Goal: Transaction & Acquisition: Purchase product/service

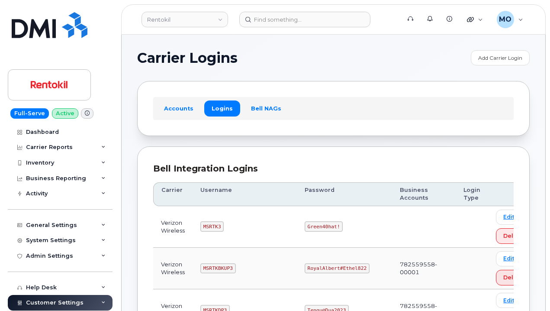
scroll to position [217, 0]
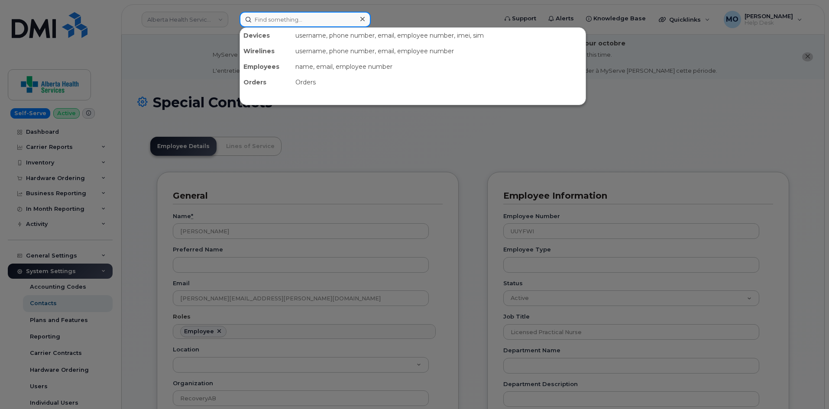
drag, startPoint x: 288, startPoint y: 14, endPoint x: 374, endPoint y: 0, distance: 87.3
click at [287, 14] on input at bounding box center [304, 20] width 131 height 16
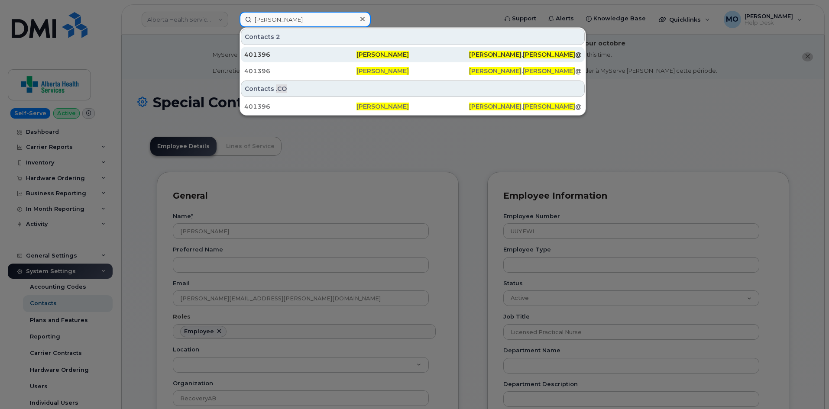
type input "michael hackney"
click at [358, 56] on span "Michael Hackney" at bounding box center [382, 55] width 52 height 8
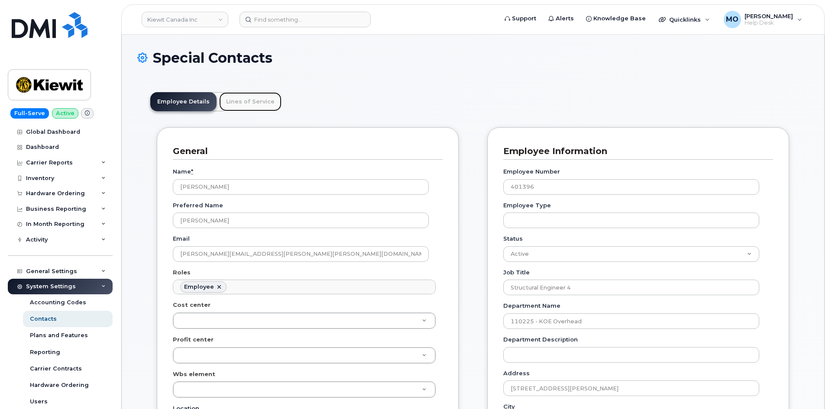
click at [241, 101] on link "Lines of Service" at bounding box center [250, 101] width 62 height 19
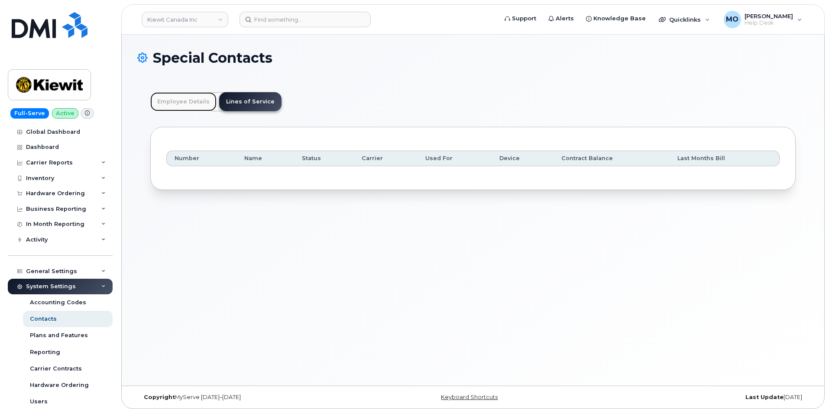
click at [190, 96] on link "Employee Details" at bounding box center [183, 101] width 66 height 19
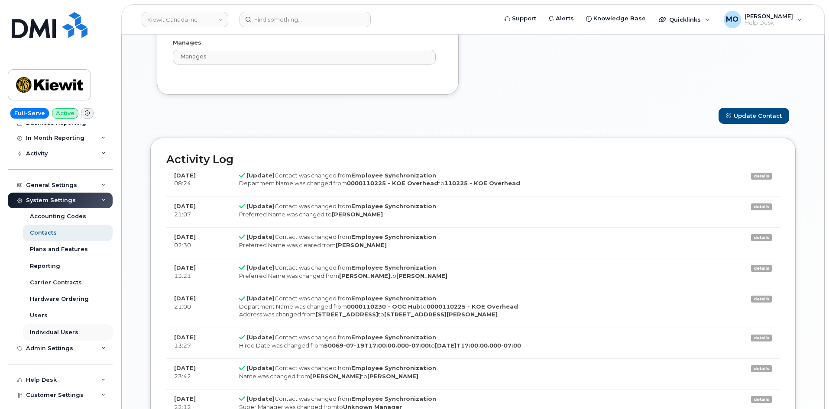
scroll to position [87, 0]
click at [76, 297] on div "Hardware Ordering" at bounding box center [59, 299] width 59 height 8
click at [75, 297] on div "Hardware Ordering" at bounding box center [59, 299] width 59 height 8
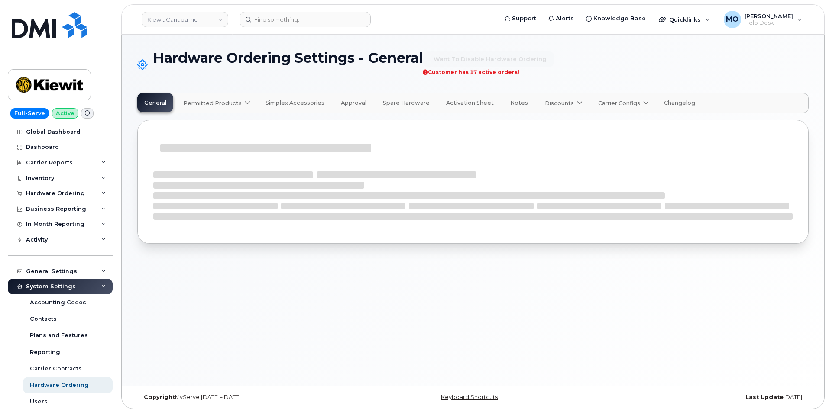
select select "admins"
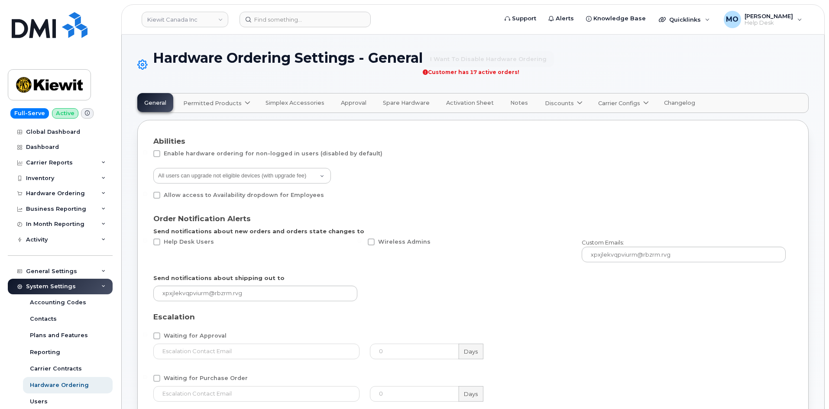
click at [411, 161] on div "Enable hardware ordering for non-logged in users (disabled by default)" at bounding box center [472, 155] width 639 height 11
click at [79, 194] on div "Hardware Ordering" at bounding box center [55, 193] width 59 height 7
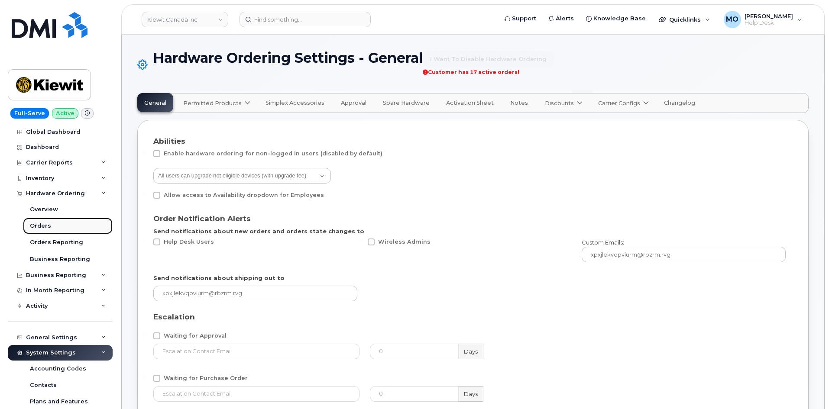
click at [43, 227] on div "Orders" at bounding box center [40, 226] width 21 height 8
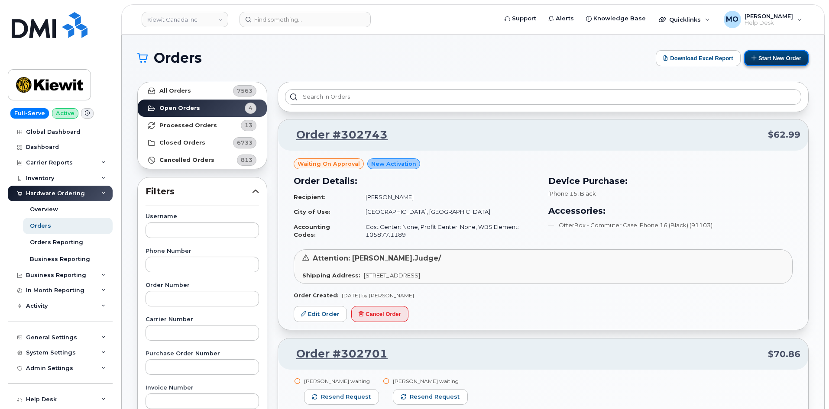
click at [772, 63] on button "Start New Order" at bounding box center [776, 58] width 65 height 16
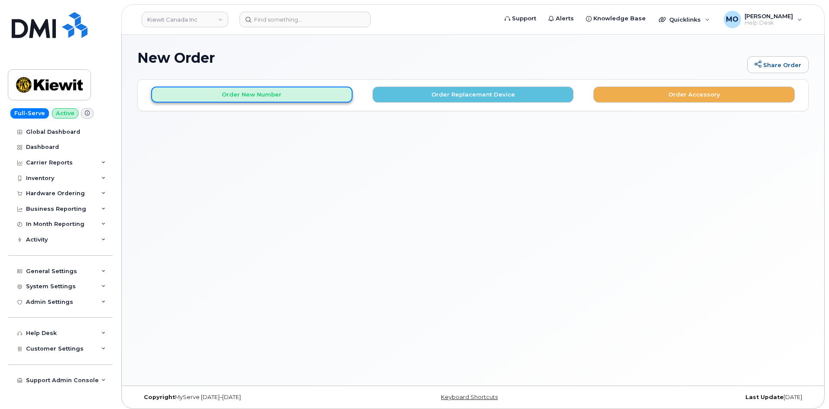
click at [289, 100] on button "Order New Number" at bounding box center [251, 95] width 201 height 16
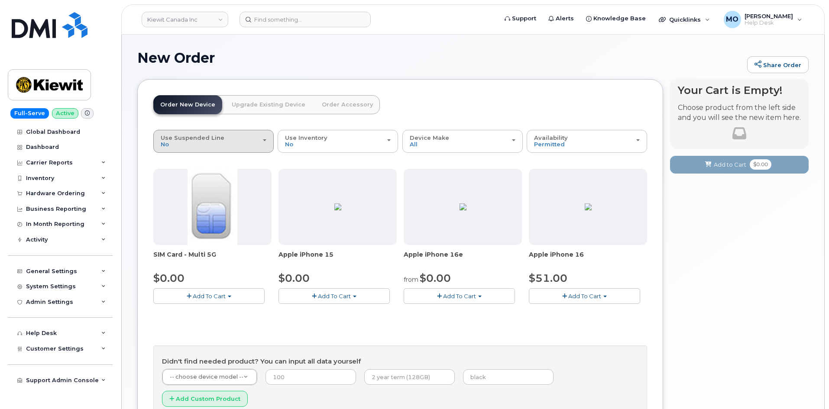
click at [229, 150] on button "Use Suspended Line No" at bounding box center [213, 141] width 120 height 23
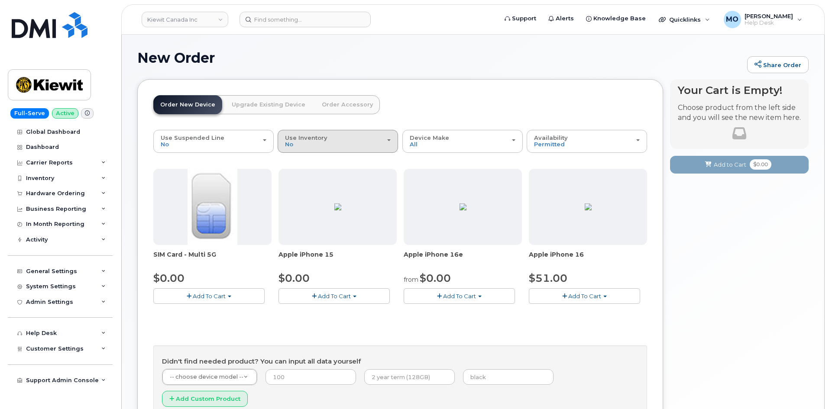
drag, startPoint x: 295, startPoint y: 139, endPoint x: 302, endPoint y: 138, distance: 7.0
click at [296, 139] on span "Use Inventory" at bounding box center [306, 137] width 42 height 7
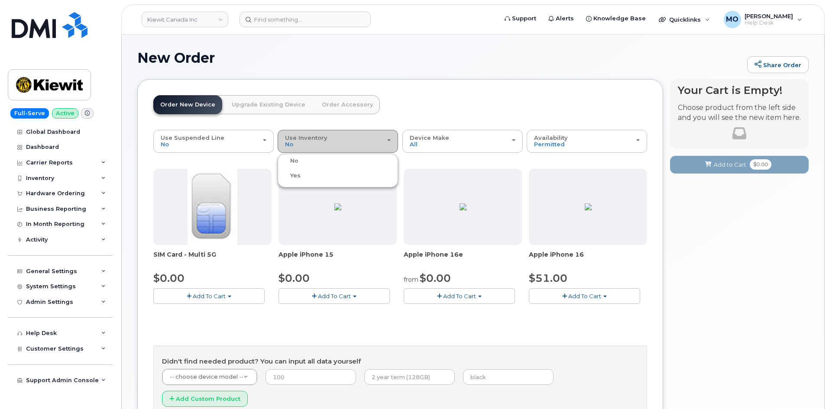
drag, startPoint x: 309, startPoint y: 137, endPoint x: 319, endPoint y: 136, distance: 10.0
click at [310, 137] on span "Use Inventory" at bounding box center [306, 137] width 42 height 7
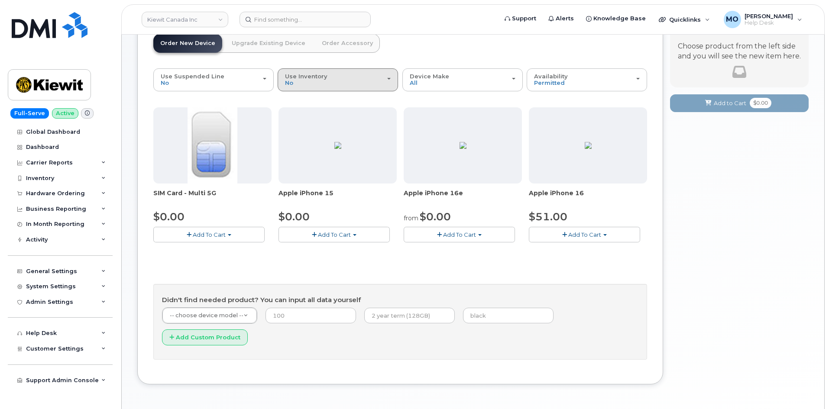
scroll to position [71, 0]
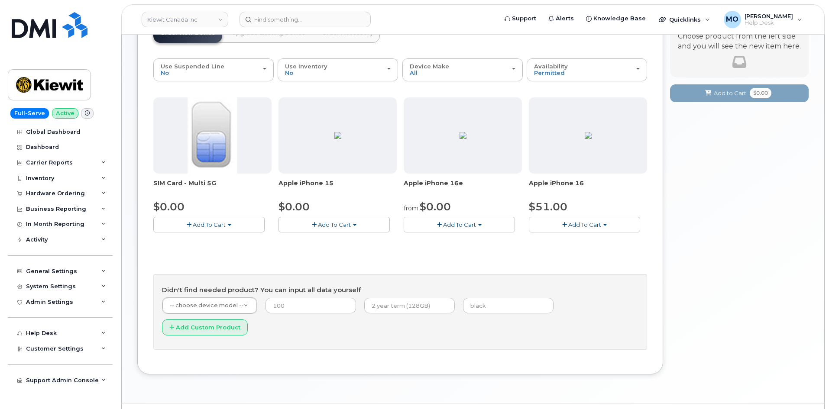
click at [448, 225] on span "Add To Cart" at bounding box center [459, 224] width 33 height 7
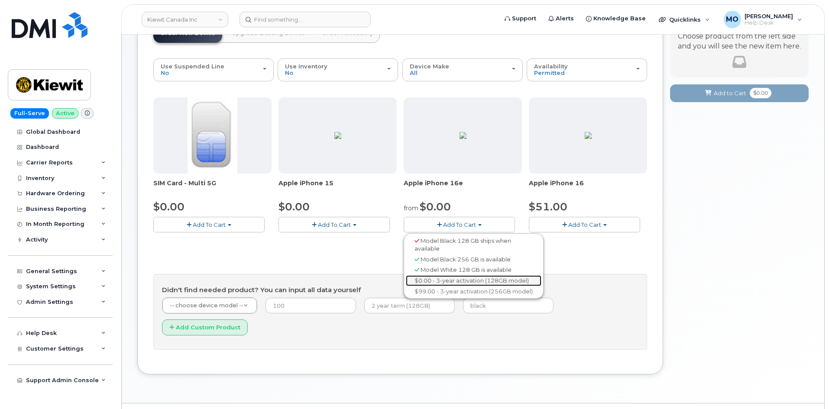
click at [431, 281] on link "$0.00 - 3-year activation (128GB model)" at bounding box center [474, 280] width 136 height 11
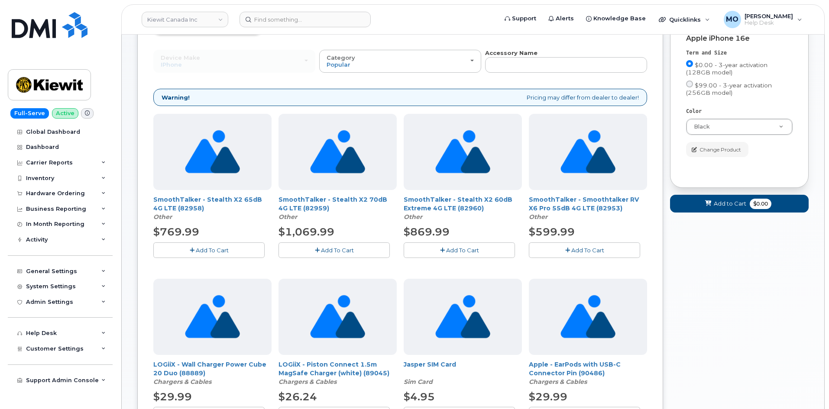
scroll to position [87, 0]
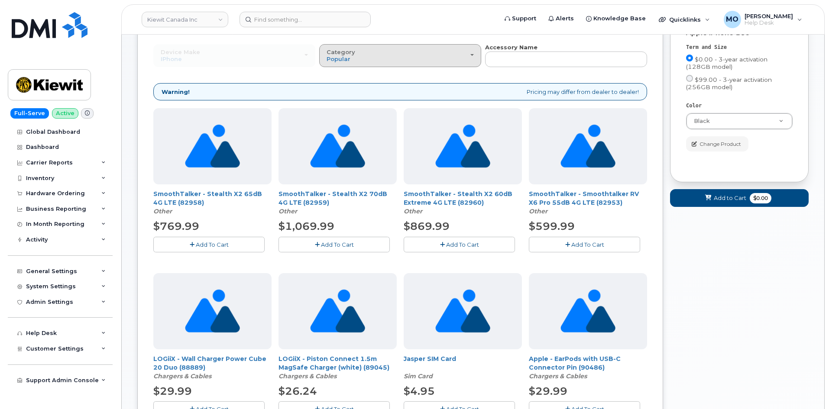
click at [462, 60] on div "Category Popular" at bounding box center [399, 55] width 147 height 13
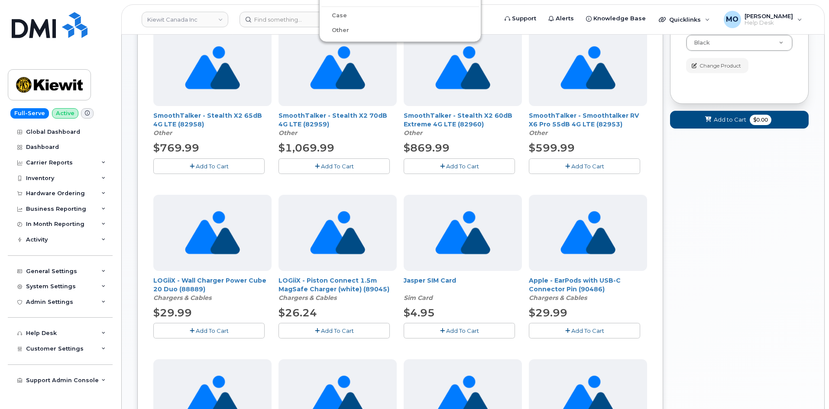
scroll to position [0, 0]
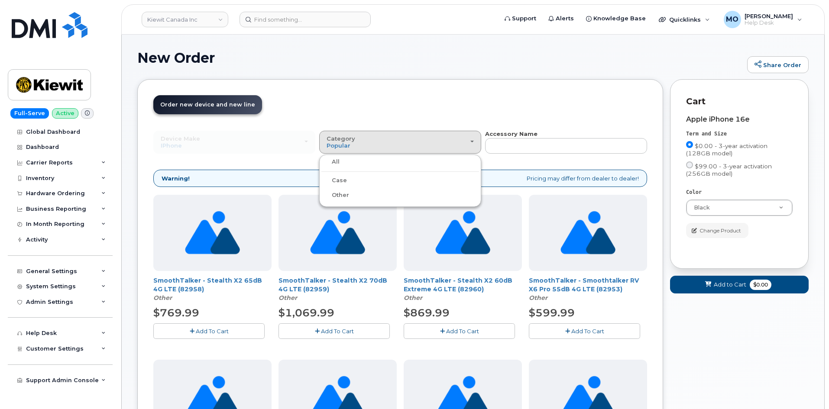
click at [340, 181] on label "Case" at bounding box center [334, 180] width 26 height 10
click at [0, 0] on input "Case" at bounding box center [0, 0] width 0 height 0
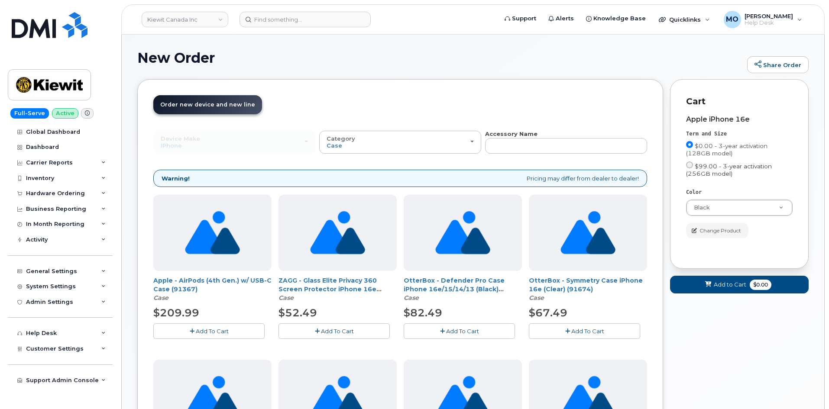
click at [693, 168] on label "$99.00 - 3-year activation (256GB model)" at bounding box center [739, 170] width 107 height 16
click at [693, 168] on input "$99.00 - 3-year activation (256GB model)" at bounding box center [689, 165] width 7 height 7
radio input "true"
click at [690, 143] on input "$0.00 - 3-year activation (128GB model)" at bounding box center [689, 144] width 7 height 7
radio input "true"
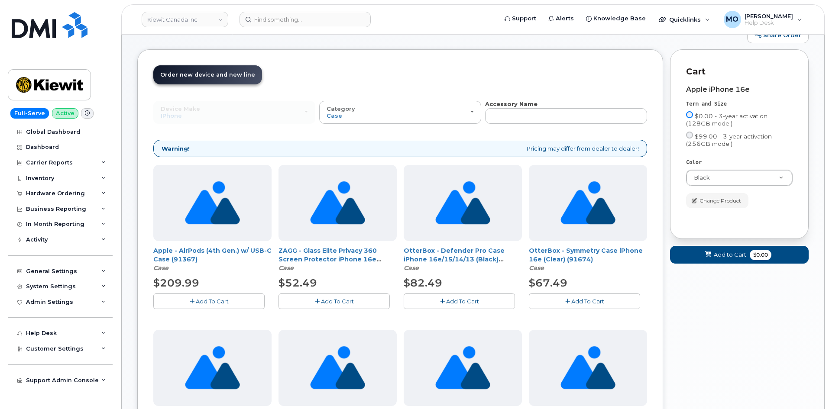
scroll to position [43, 0]
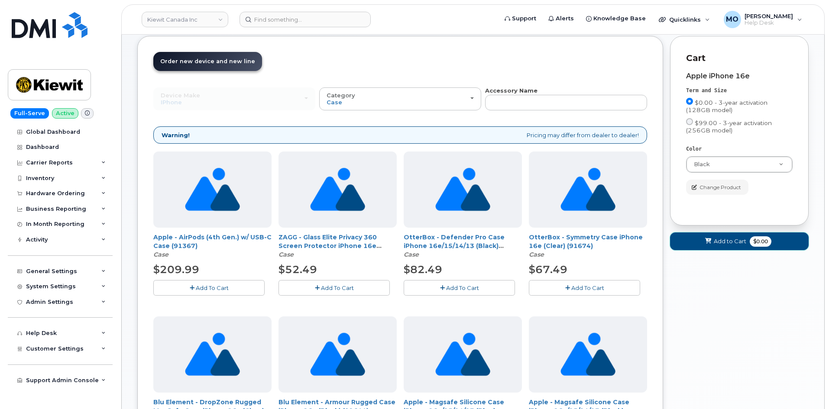
click at [698, 239] on button "Add to Cart $0.00" at bounding box center [739, 242] width 139 height 18
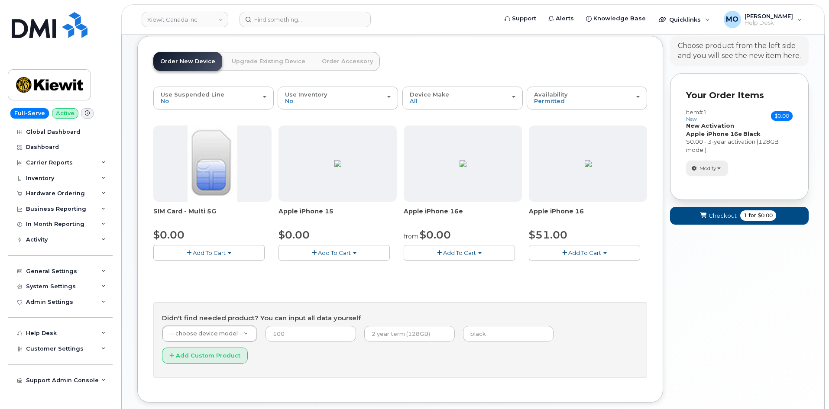
click at [708, 165] on span "Modify" at bounding box center [707, 169] width 17 height 8
click at [717, 184] on link "change" at bounding box center [727, 182] width 82 height 10
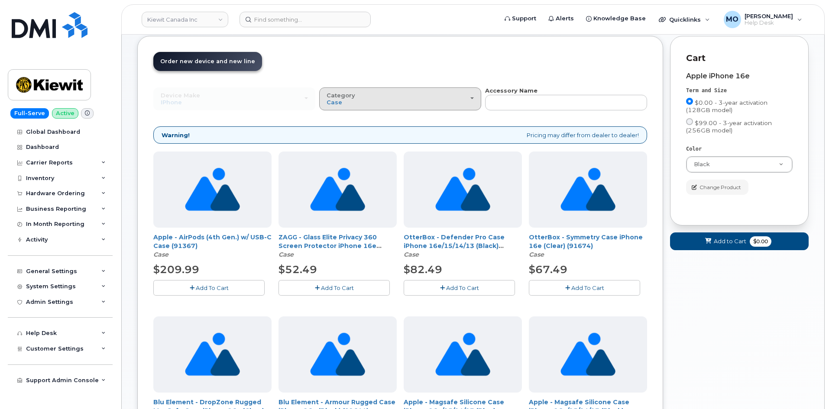
click at [472, 107] on button "Category Case" at bounding box center [400, 98] width 162 height 23
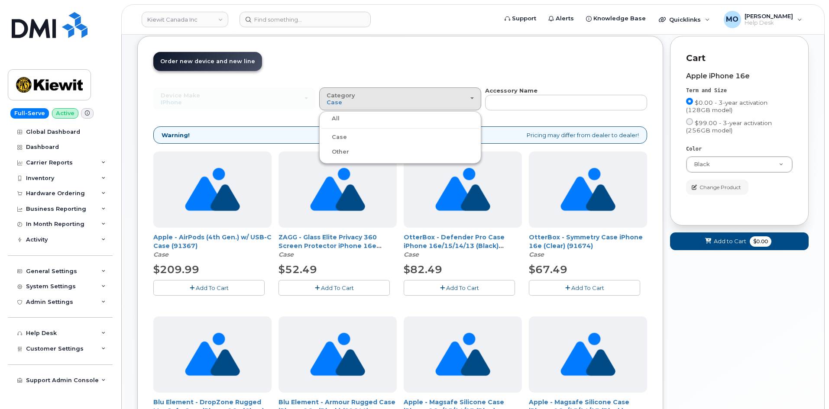
click at [336, 139] on label "Case" at bounding box center [334, 137] width 26 height 10
click at [0, 0] on input "Case" at bounding box center [0, 0] width 0 height 0
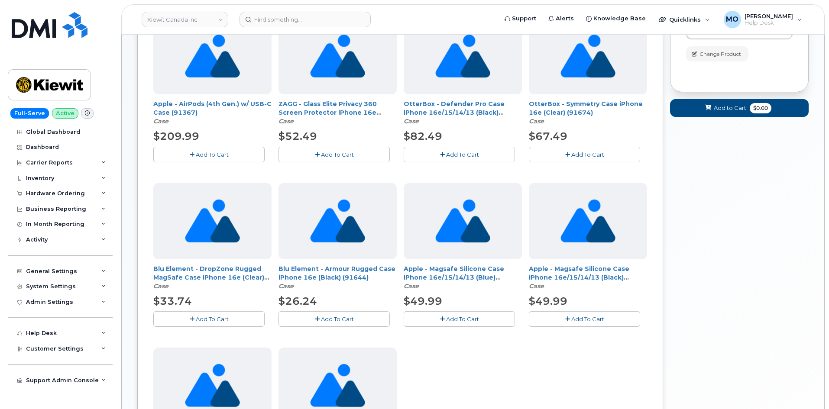
scroll to position [173, 0]
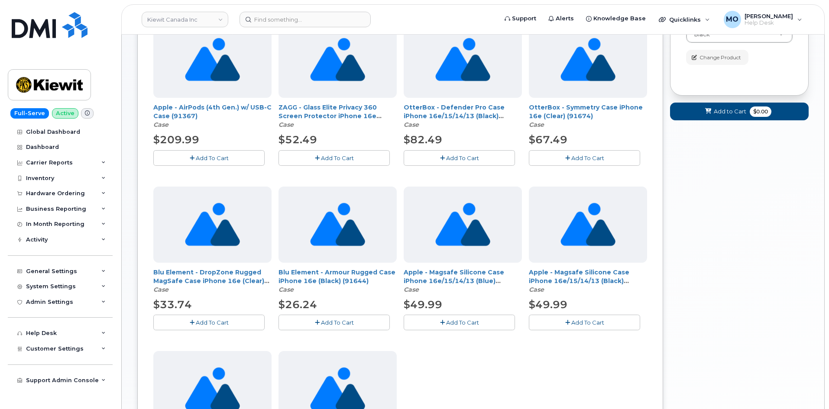
click at [319, 324] on icon "button" at bounding box center [317, 323] width 5 height 6
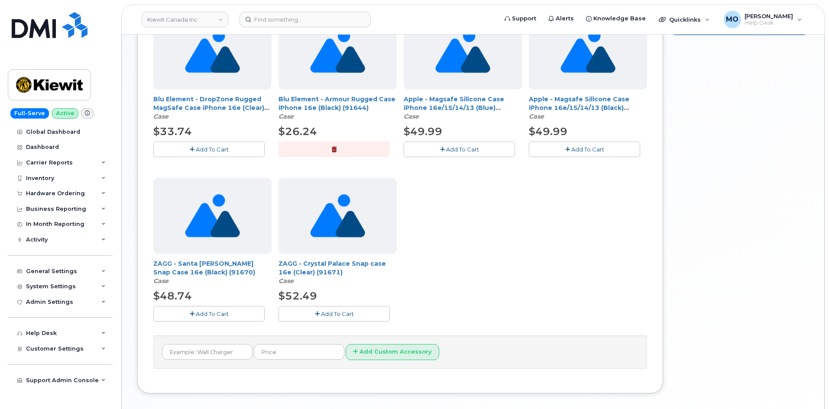
scroll to position [303, 0]
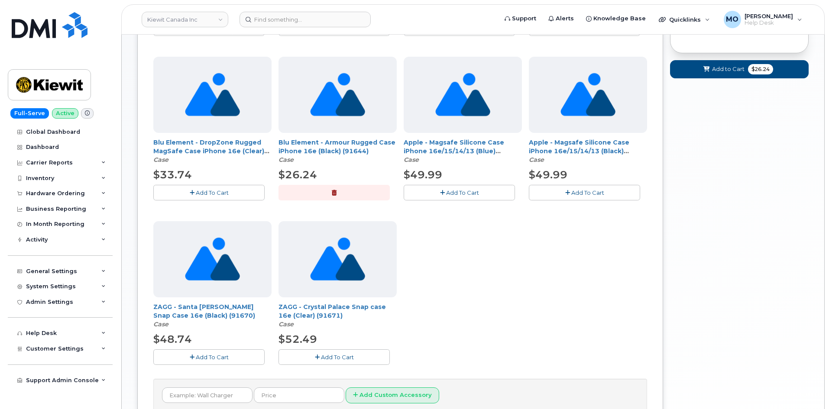
click at [343, 192] on button "button" at bounding box center [333, 192] width 111 height 15
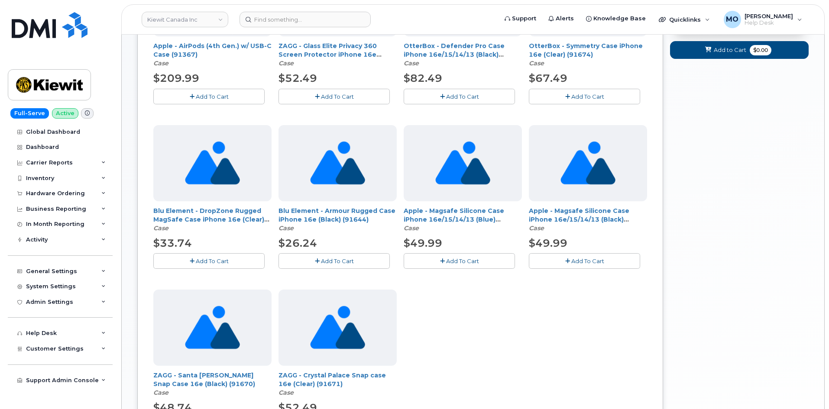
scroll to position [130, 0]
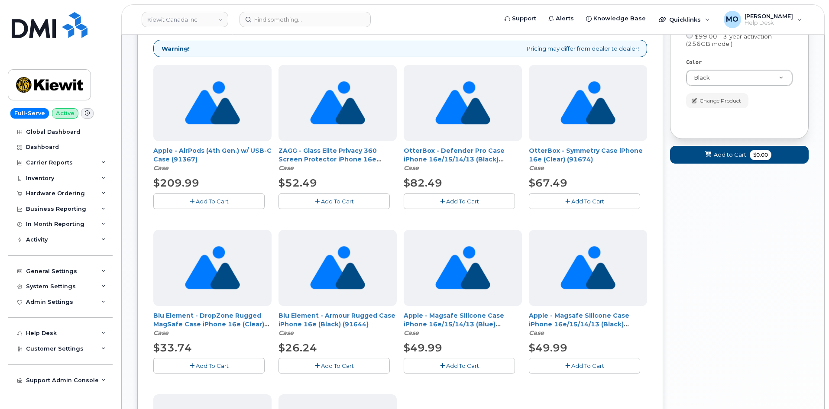
click at [469, 202] on span "Add To Cart" at bounding box center [462, 201] width 33 height 7
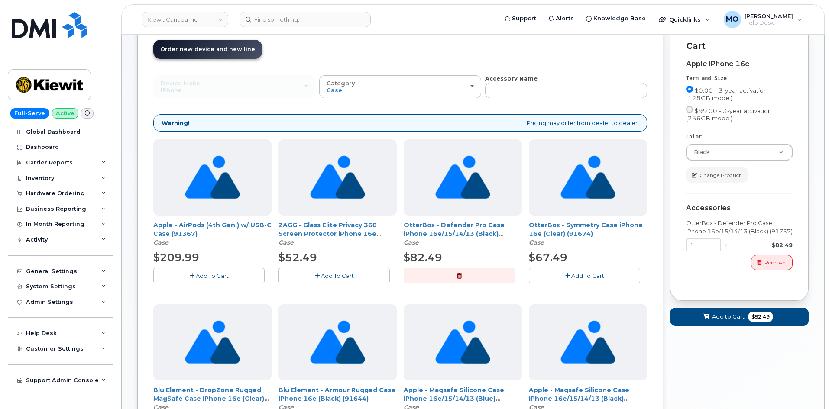
scroll to position [41, 0]
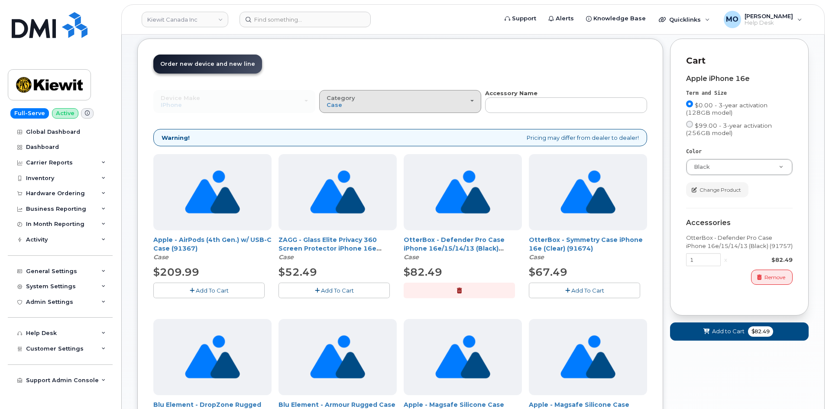
click at [432, 103] on div "Category Case" at bounding box center [399, 101] width 147 height 13
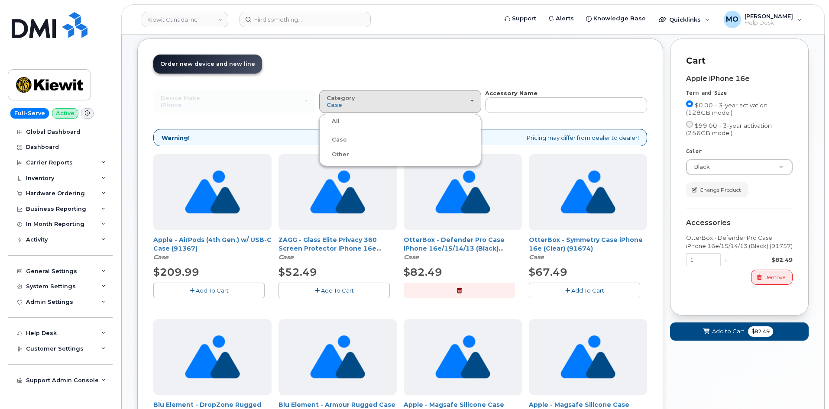
click at [334, 121] on label "All" at bounding box center [330, 121] width 18 height 10
click at [0, 0] on input "All" at bounding box center [0, 0] width 0 height 0
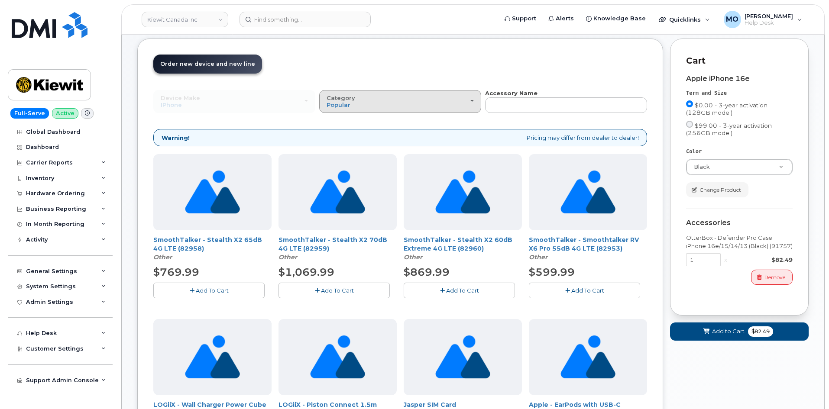
click at [384, 100] on div "Category Popular" at bounding box center [399, 101] width 147 height 13
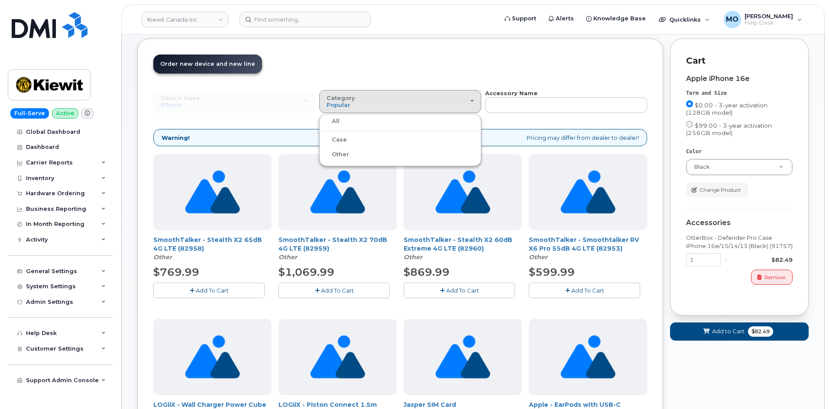
click at [344, 157] on label "Other" at bounding box center [335, 154] width 28 height 10
click at [0, 0] on input "Other" at bounding box center [0, 0] width 0 height 0
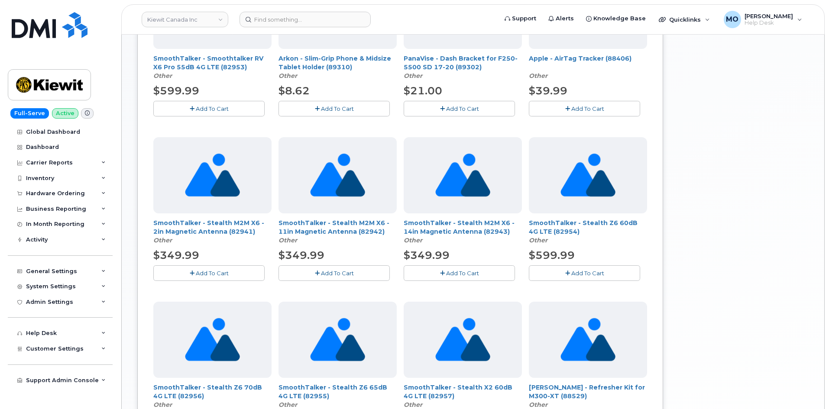
scroll to position [552, 0]
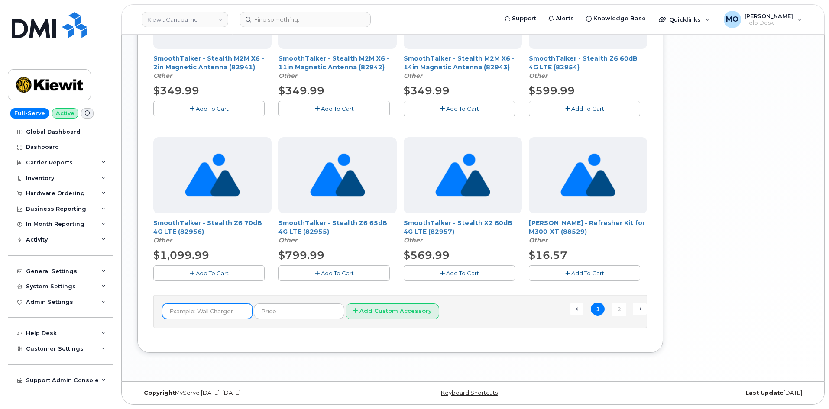
click at [192, 310] on input "text" at bounding box center [207, 312] width 90 height 16
click at [219, 310] on input "Wall Charger" at bounding box center [207, 312] width 90 height 16
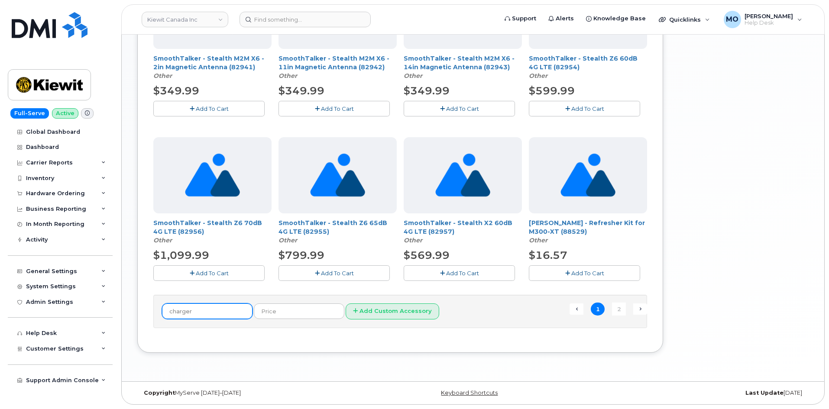
type input "charger"
click at [346, 304] on button "Add Custom Accessory" at bounding box center [393, 312] width 94 height 16
click at [463, 309] on form "charger Add Custom Accessory" at bounding box center [400, 312] width 476 height 16
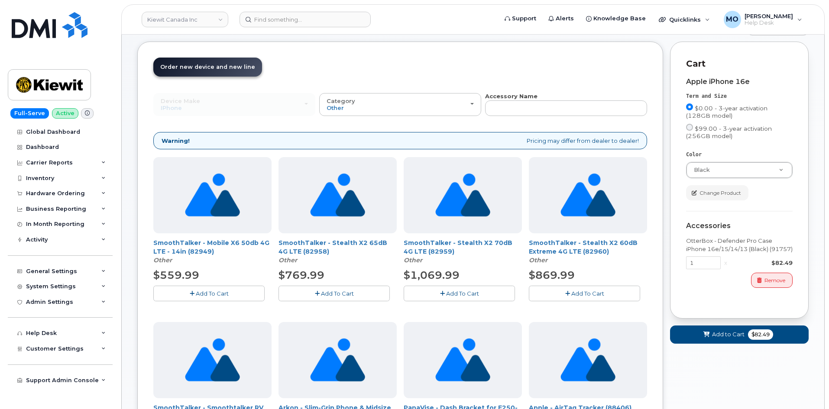
scroll to position [0, 0]
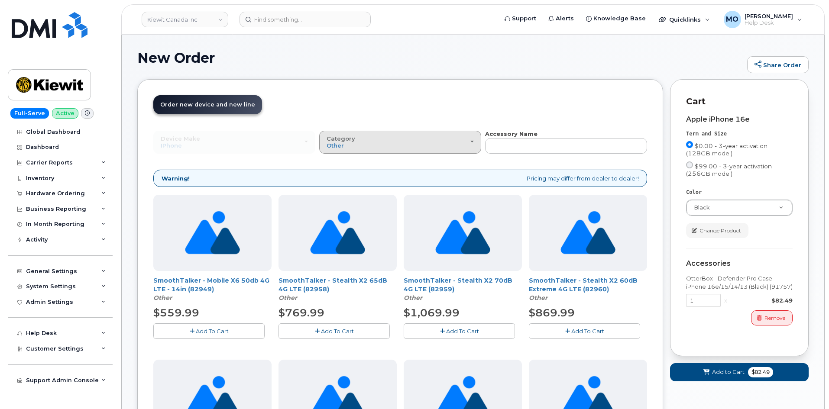
click at [454, 150] on button "Category Other" at bounding box center [400, 142] width 162 height 23
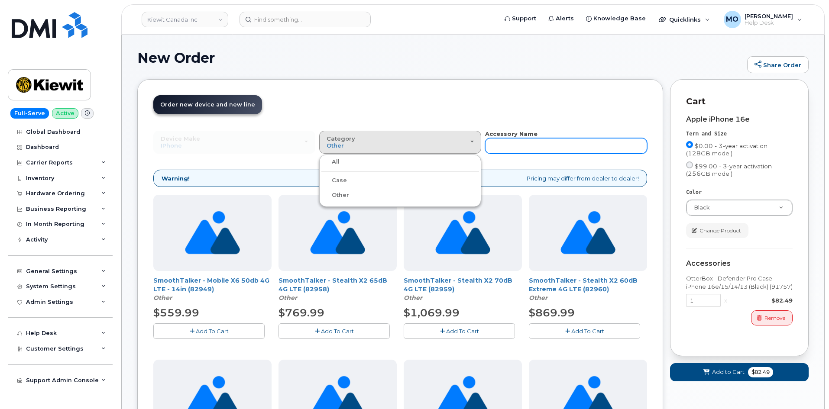
click at [507, 143] on input "text" at bounding box center [566, 146] width 162 height 16
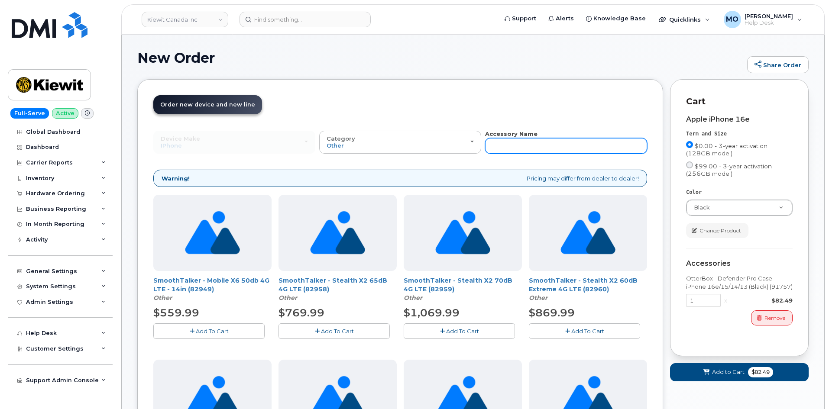
type input "adapter"
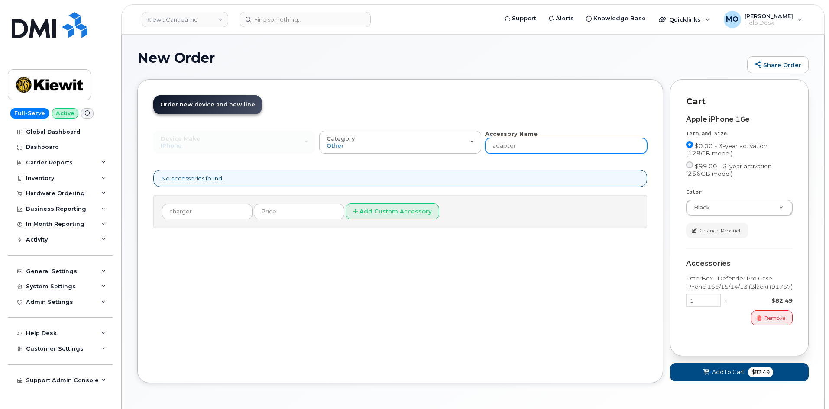
click at [534, 142] on input "adapter" at bounding box center [566, 146] width 162 height 16
click at [535, 142] on input "adapter" at bounding box center [566, 146] width 162 height 16
click at [540, 142] on input "adapter" at bounding box center [566, 146] width 162 height 16
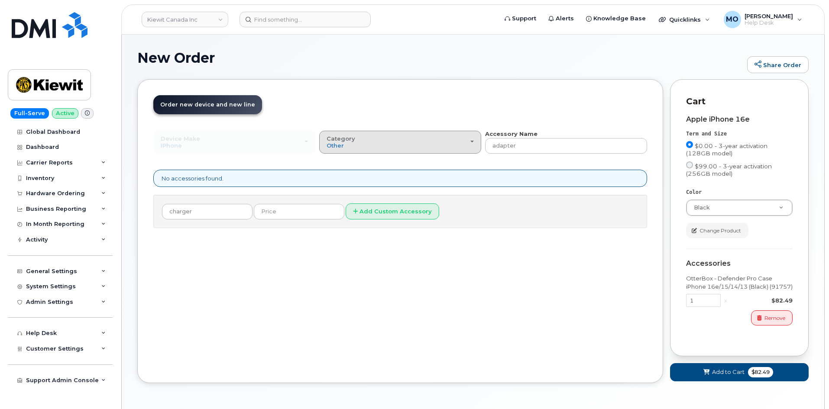
click at [409, 144] on div "Category Other" at bounding box center [399, 142] width 147 height 13
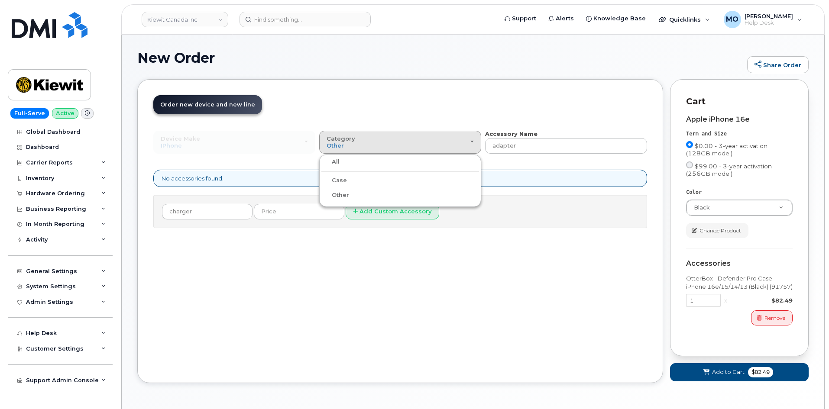
click at [338, 159] on label "All" at bounding box center [330, 162] width 18 height 10
click at [0, 0] on input "All" at bounding box center [0, 0] width 0 height 0
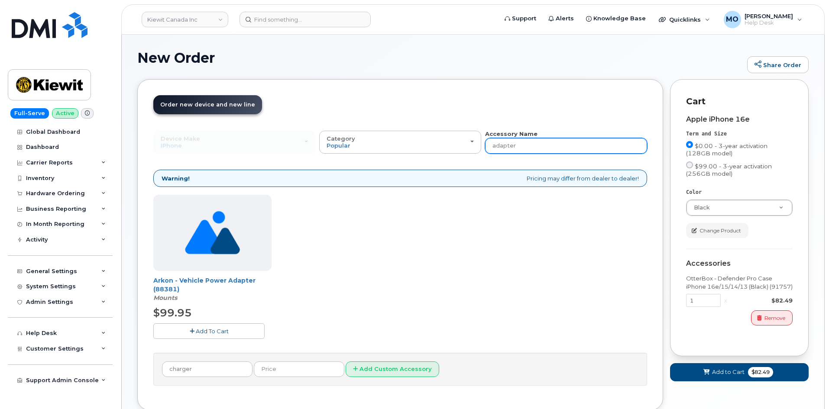
click at [527, 147] on input "adapter" at bounding box center [566, 146] width 162 height 16
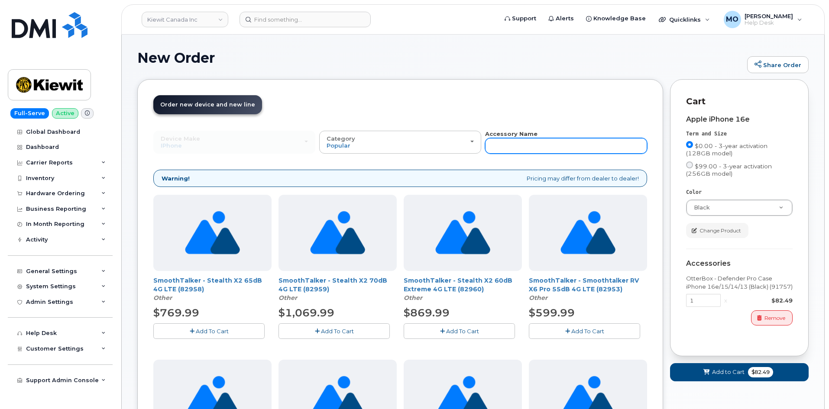
click at [498, 149] on input "text" at bounding box center [566, 146] width 162 height 16
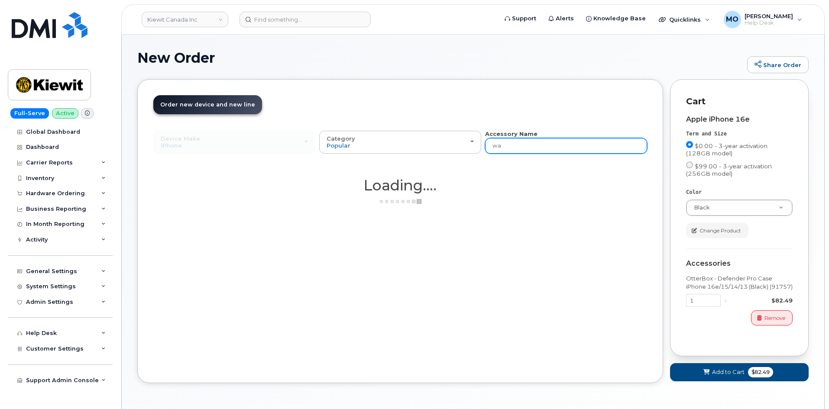
type input "w"
type input "charger"
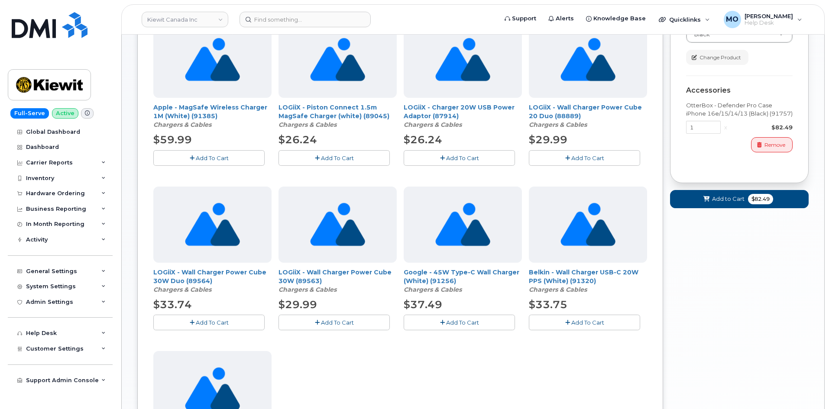
scroll to position [217, 0]
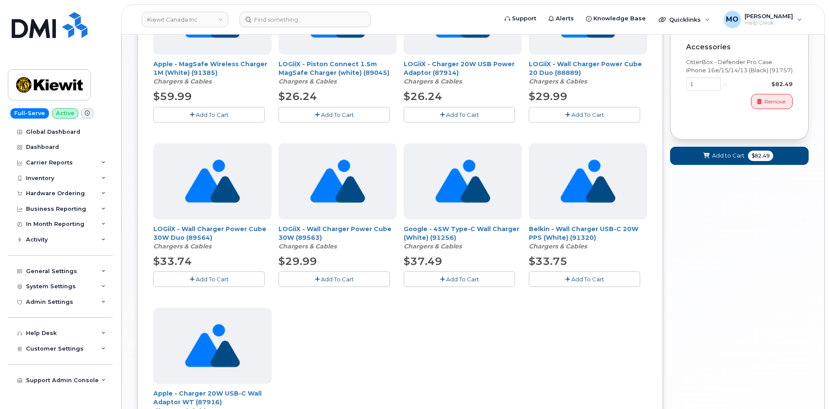
click at [559, 277] on button "Add To Cart" at bounding box center [584, 278] width 111 height 15
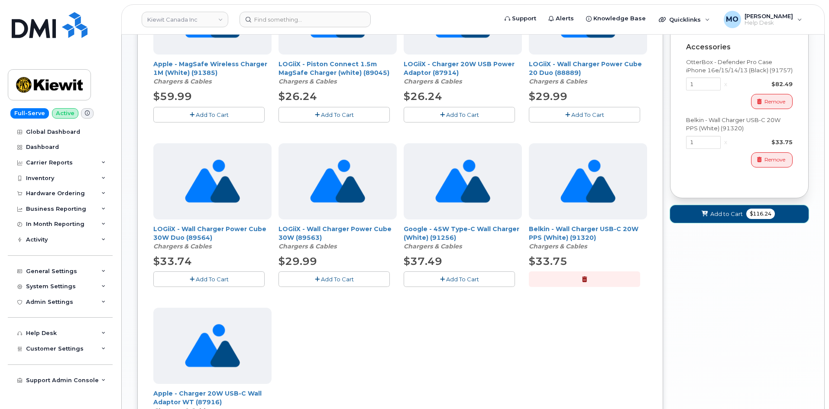
click at [707, 215] on icon at bounding box center [704, 214] width 6 height 6
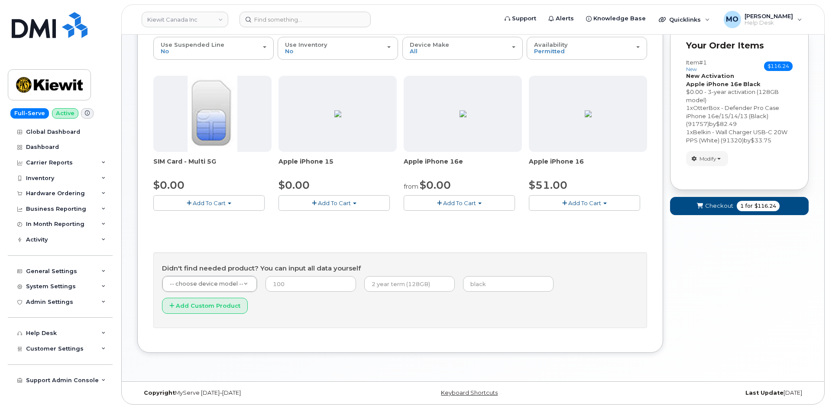
scroll to position [71, 0]
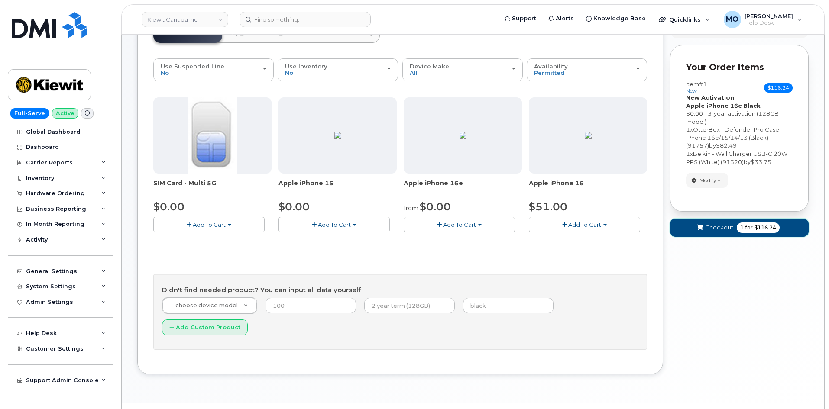
click at [719, 231] on span "Checkout" at bounding box center [719, 227] width 28 height 8
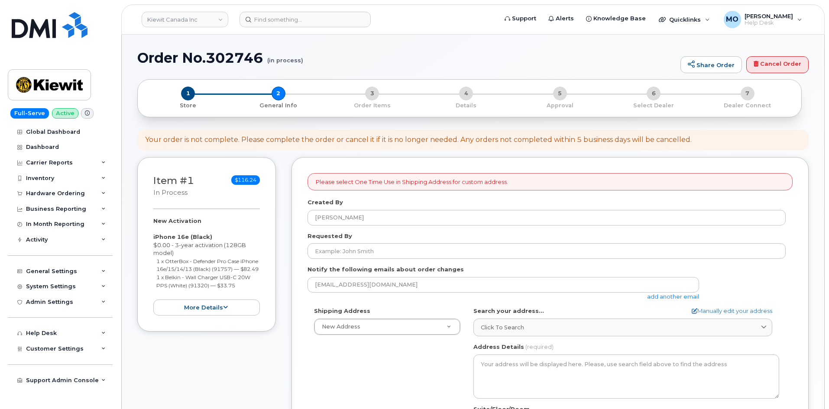
select select
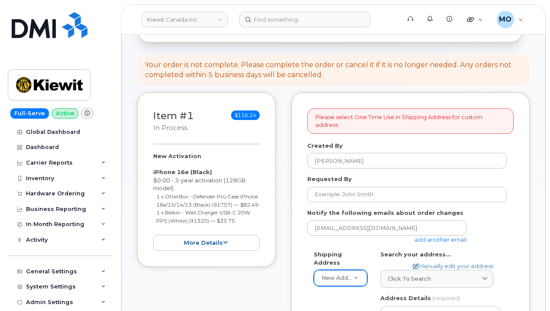
scroll to position [173, 0]
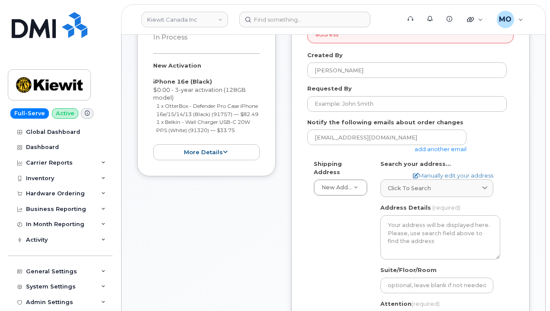
click at [349, 87] on div "Requested By" at bounding box center [410, 97] width 207 height 27
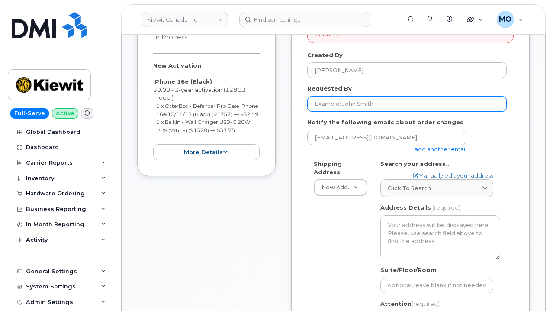
click at [350, 98] on input "Requested By" at bounding box center [407, 104] width 200 height 16
type input "M"
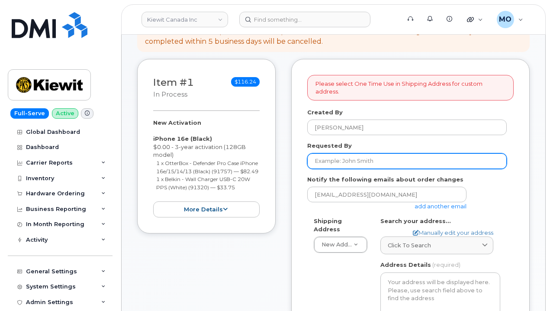
scroll to position [130, 0]
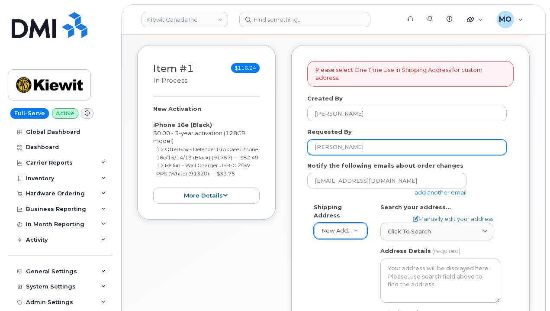
type input "Michael Hackney"
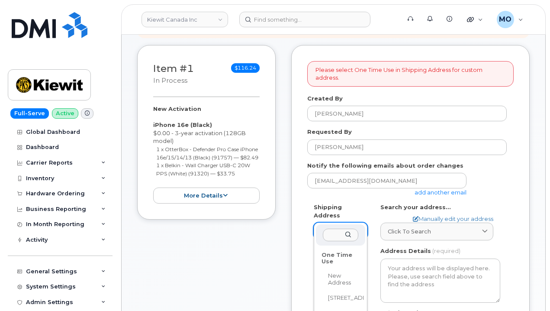
scroll to position [43, 0]
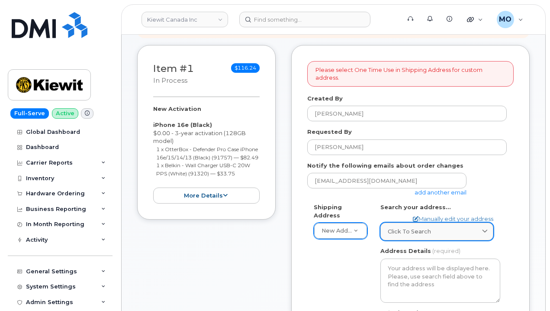
click at [421, 227] on span "Click to search" at bounding box center [409, 231] width 43 height 8
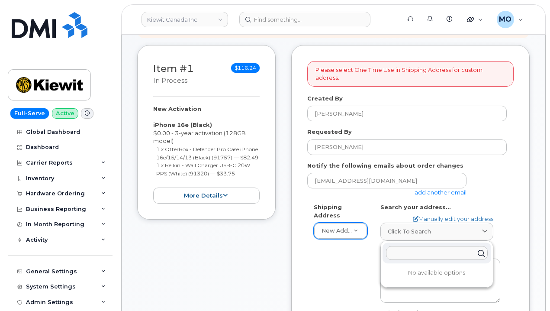
paste input "585 North Dairy Ashford Houston Texas 77079"
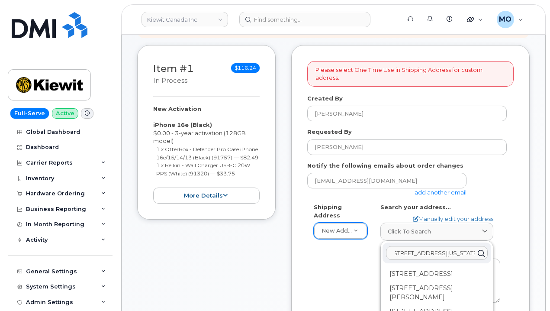
click at [469, 246] on input "585 North Dairy Ashford Houston Texas 77079" at bounding box center [437, 253] width 102 height 14
click at [468, 246] on input "585 North Dairy Ashford Houston Texas 77079" at bounding box center [437, 253] width 102 height 14
drag, startPoint x: 441, startPoint y: 247, endPoint x: 518, endPoint y: 236, distance: 78.3
click at [518, 236] on div "Please select One Time Use in Shipping Address for custom address. Created By M…" at bounding box center [410, 293] width 239 height 496
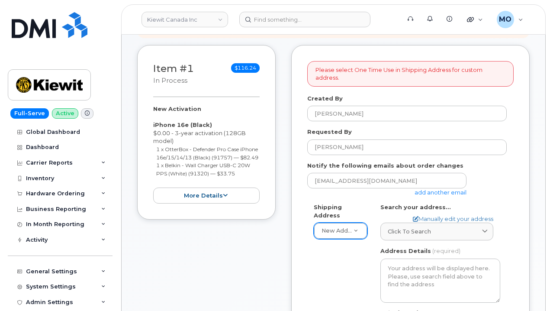
click at [476, 235] on div "AB Search your address... Manually edit your address Click to search 585 North …" at bounding box center [440, 306] width 133 height 207
click at [474, 233] on link "Click to search" at bounding box center [437, 232] width 113 height 18
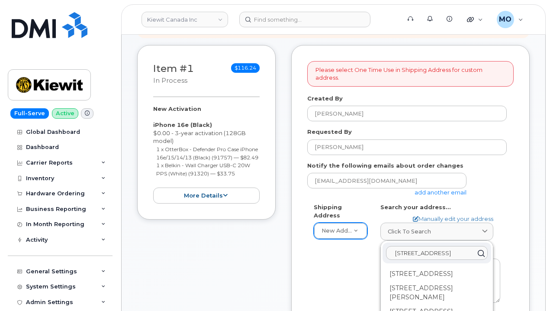
scroll to position [0, 13]
drag, startPoint x: 472, startPoint y: 247, endPoint x: 490, endPoint y: 248, distance: 18.2
type input "585 Northdairy"
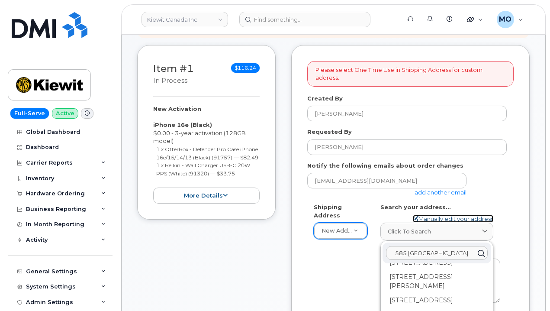
click at [474, 215] on link "Manually edit your address" at bounding box center [453, 219] width 81 height 8
select select
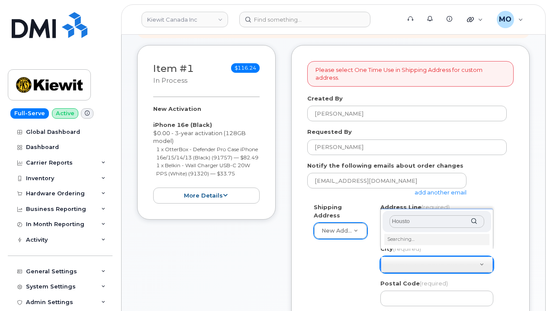
type input "Houston"
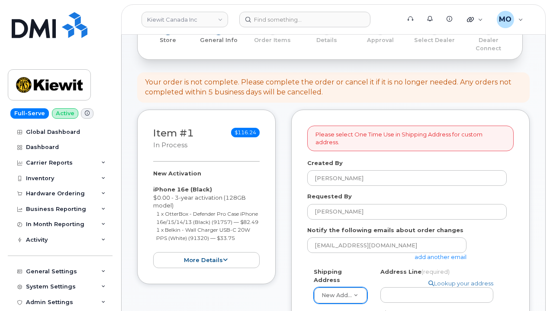
scroll to position [0, 0]
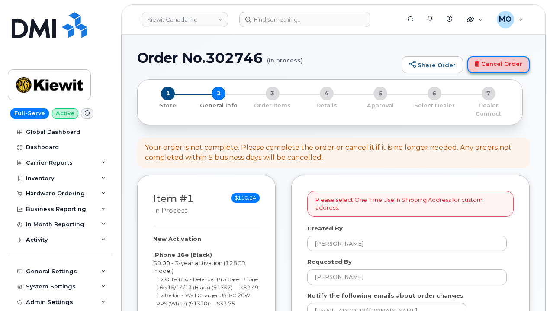
click at [492, 61] on link "Cancel Order" at bounding box center [499, 64] width 62 height 17
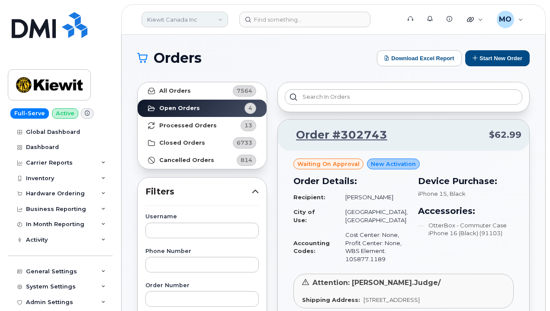
click at [166, 18] on link "Kiewit Canada Inc" at bounding box center [185, 20] width 87 height 16
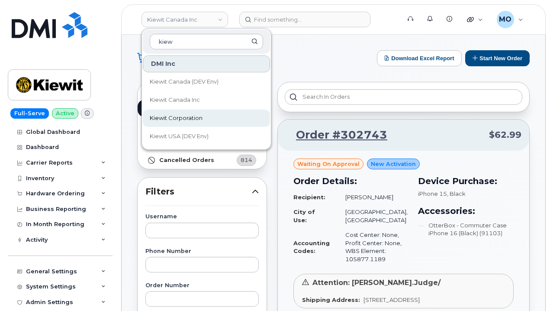
type input "kiew"
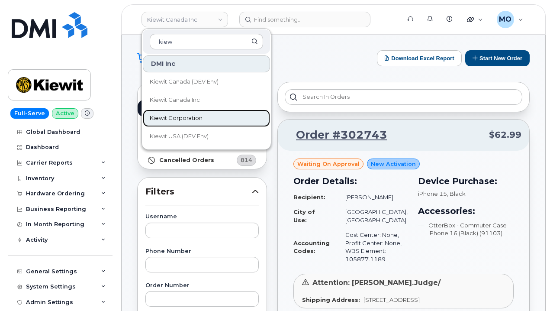
click at [231, 116] on link "Kiewit Corporation" at bounding box center [206, 118] width 127 height 17
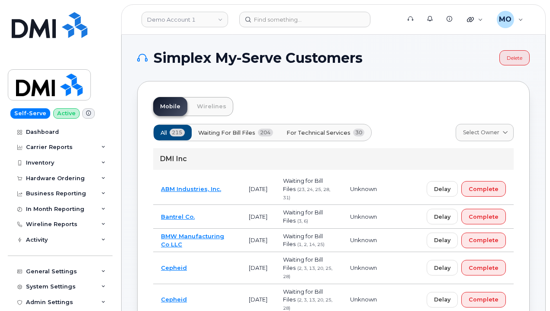
click at [267, 28] on header "Demo Account 1 Support Alerts Knowledge Base Quicklinks Suspend / Cancel Device…" at bounding box center [333, 19] width 425 height 30
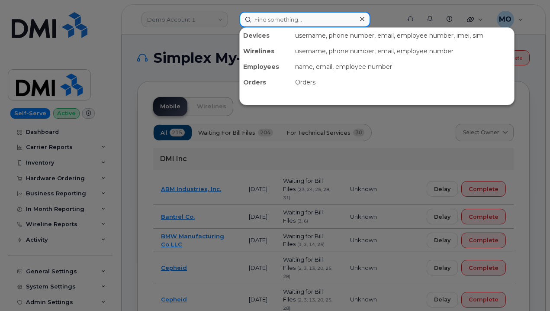
click at [268, 23] on input at bounding box center [304, 20] width 131 height 16
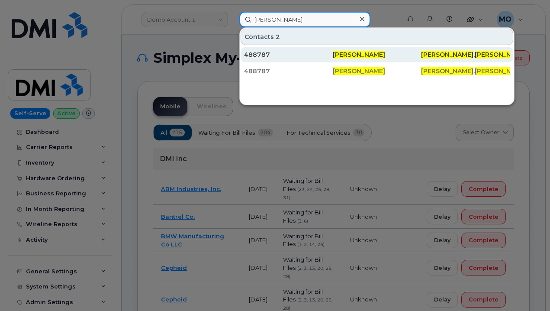
type input "[PERSON_NAME]"
click at [289, 53] on div "488787" at bounding box center [288, 54] width 89 height 9
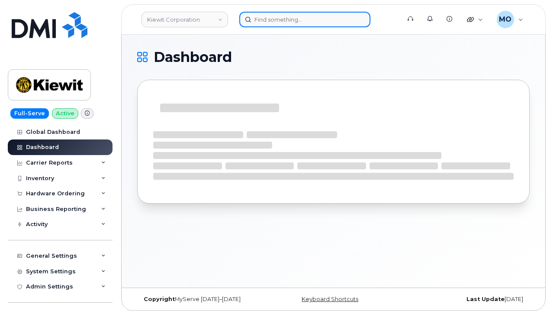
click at [295, 20] on input at bounding box center [304, 20] width 131 height 16
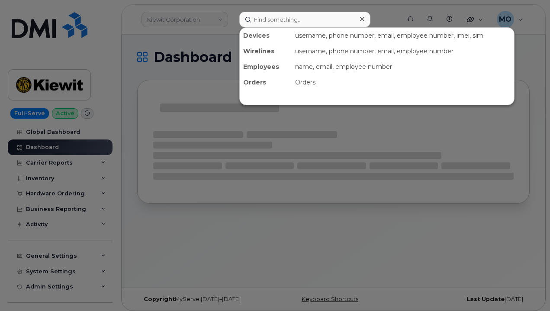
click at [174, 71] on div at bounding box center [275, 155] width 550 height 311
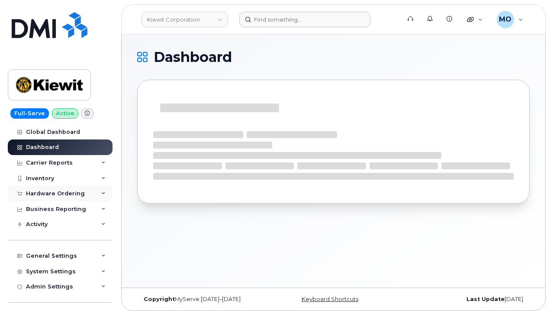
click at [74, 199] on div "Hardware Ordering" at bounding box center [60, 194] width 105 height 16
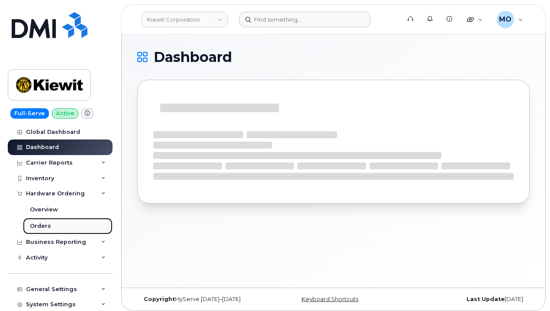
click at [53, 222] on link "Orders" at bounding box center [68, 226] width 90 height 16
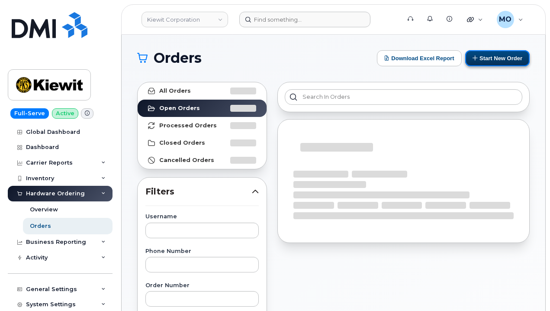
click at [485, 63] on button "Start New Order" at bounding box center [497, 58] width 65 height 16
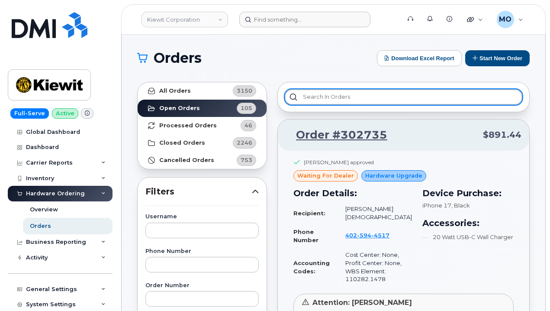
click at [367, 97] on input "text" at bounding box center [404, 97] width 238 height 16
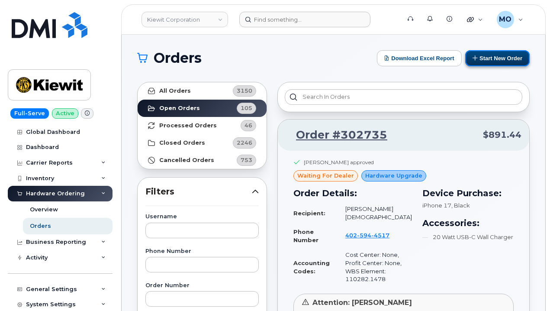
drag, startPoint x: 551, startPoint y: 71, endPoint x: 504, endPoint y: 58, distance: 47.9
click at [504, 58] on button "Start New Order" at bounding box center [497, 58] width 65 height 16
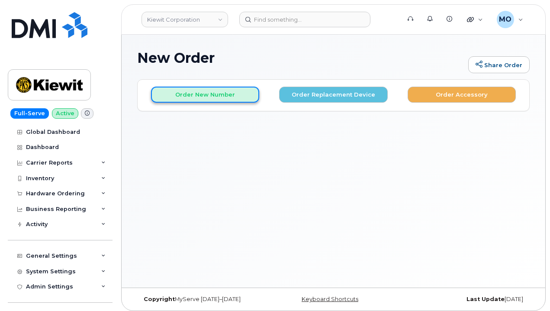
click at [229, 98] on button "Order New Number" at bounding box center [205, 95] width 108 height 16
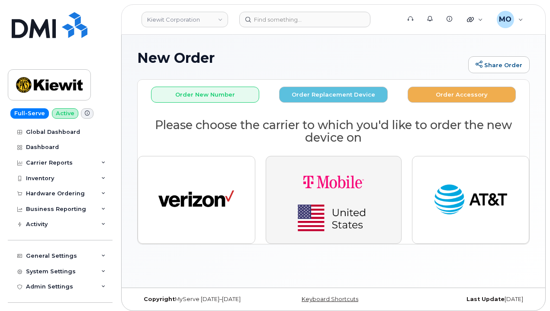
click at [324, 187] on img "button" at bounding box center [333, 199] width 121 height 73
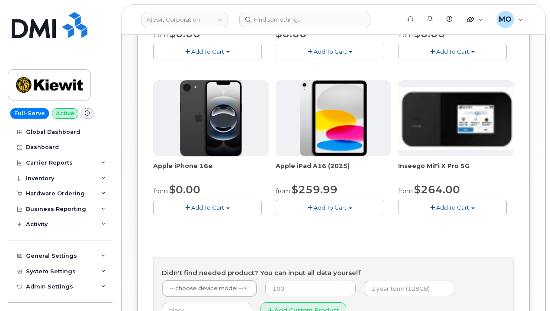
scroll to position [260, 0]
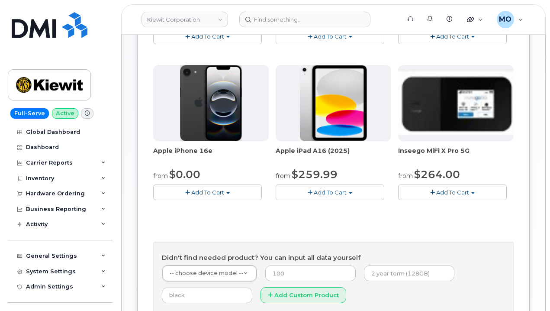
click at [188, 194] on span "button" at bounding box center [187, 193] width 5 height 6
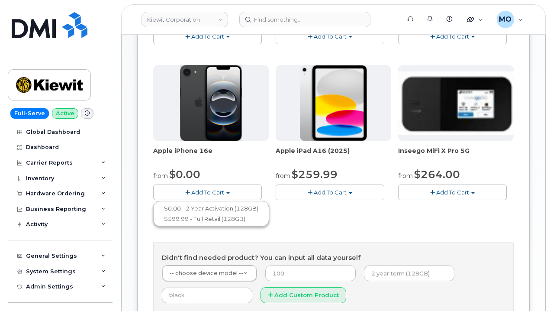
click at [304, 226] on div "Apple iPhone 15 from $0.00 Add To Cart $0.00 - 2 year Activation (128GB) $729.9…" at bounding box center [333, 113] width 361 height 409
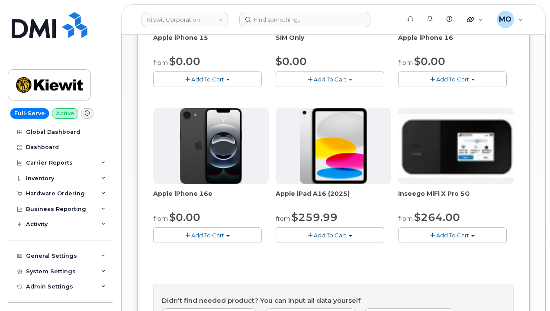
scroll to position [130, 0]
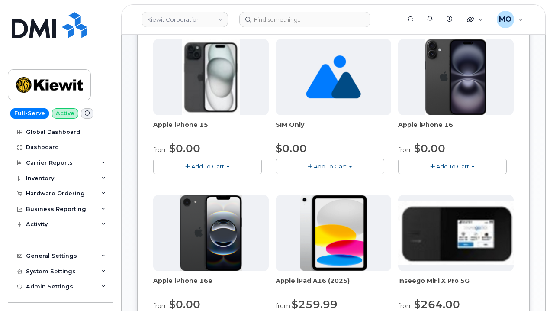
click at [446, 162] on button "Add To Cart" at bounding box center [452, 165] width 109 height 15
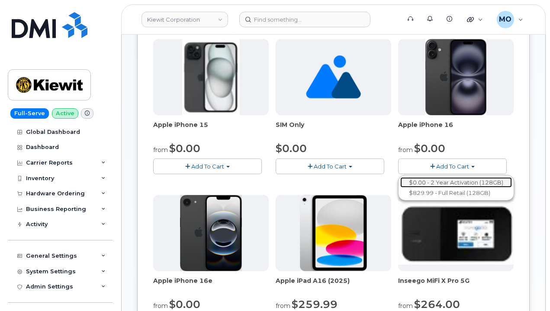
click at [445, 178] on link "$0.00 - 2 Year Activation (128GB)" at bounding box center [457, 182] width 112 height 11
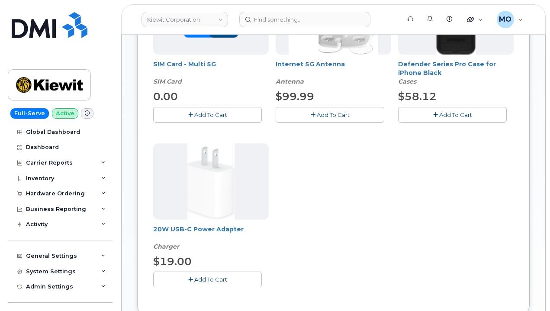
scroll to position [173, 0]
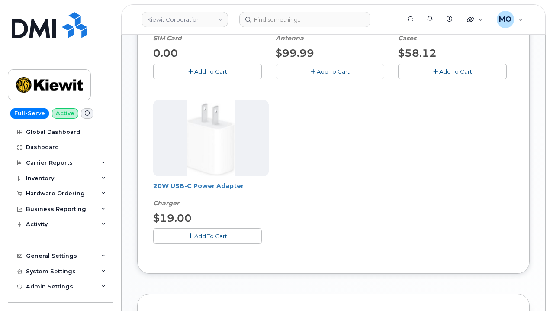
click at [205, 235] on span "Add To Cart" at bounding box center [210, 236] width 33 height 7
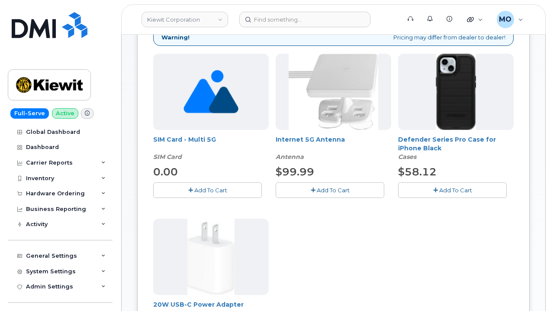
scroll to position [130, 0]
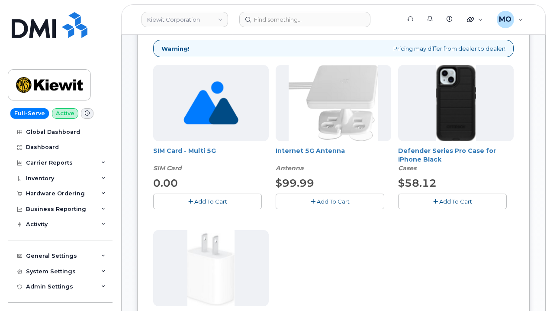
click at [435, 204] on icon "button" at bounding box center [435, 202] width 5 height 6
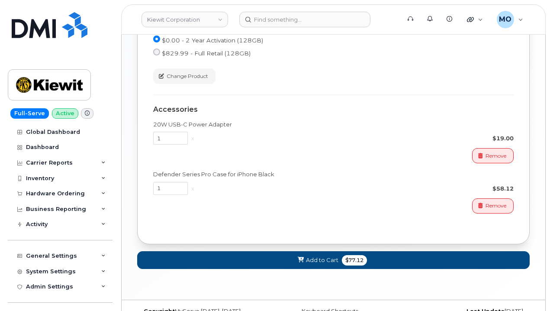
scroll to position [596, 0]
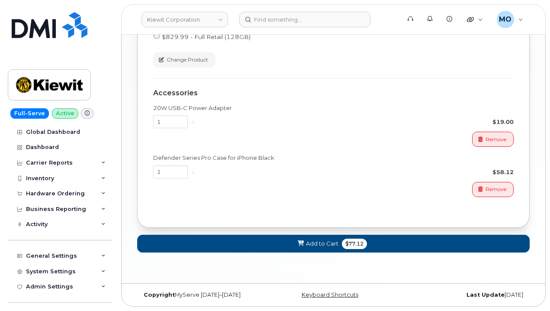
click at [295, 253] on div "Cart active suspended Carrier Device Additional cost to upgrading the device Se…" at bounding box center [333, 113] width 393 height 310
click at [297, 246] on span at bounding box center [301, 243] width 8 height 8
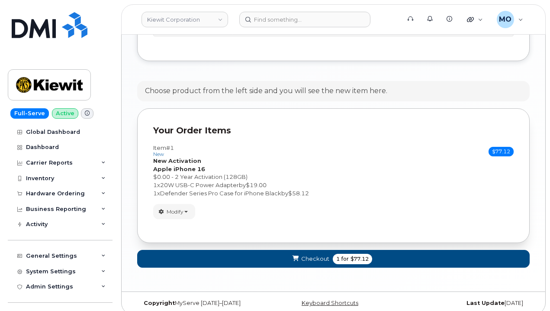
scroll to position [549, 0]
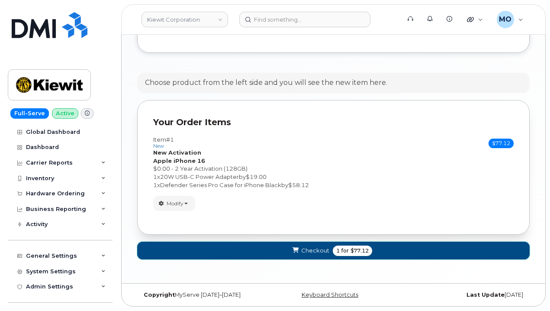
click at [251, 244] on button "Checkout 1 for $77.12" at bounding box center [333, 251] width 393 height 18
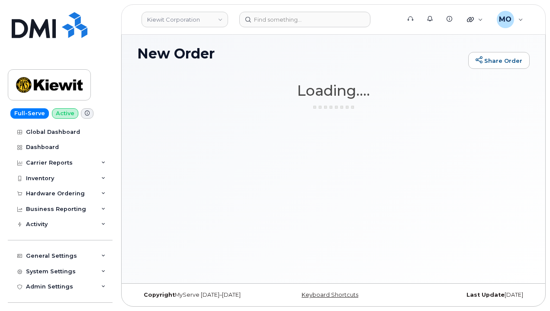
scroll to position [4, 0]
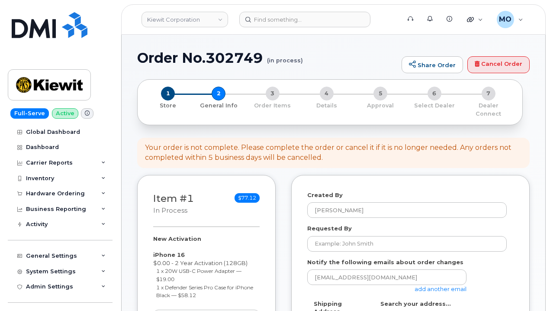
select select
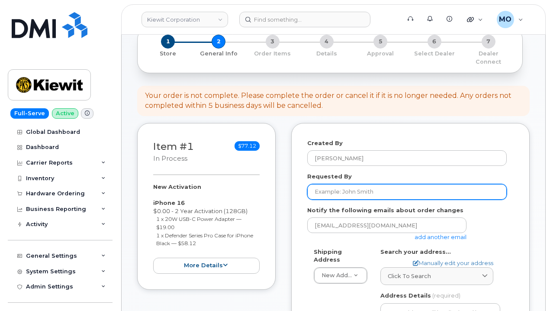
scroll to position [87, 0]
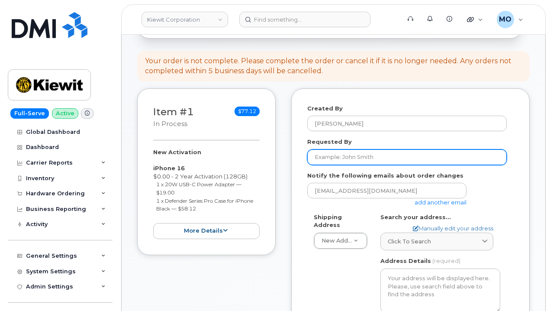
click at [376, 153] on input "Requested By" at bounding box center [407, 157] width 200 height 16
click at [382, 149] on input "Requested By" at bounding box center [407, 157] width 200 height 16
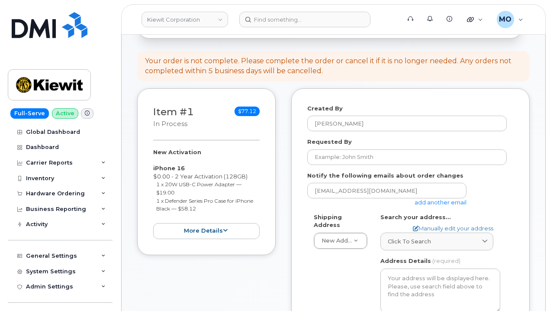
click at [301, 151] on div "Created By [PERSON_NAME] Requested By Notify the following emails about order c…" at bounding box center [410, 273] width 239 height 370
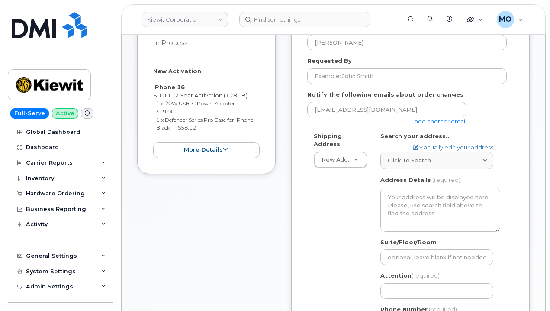
scroll to position [173, 0]
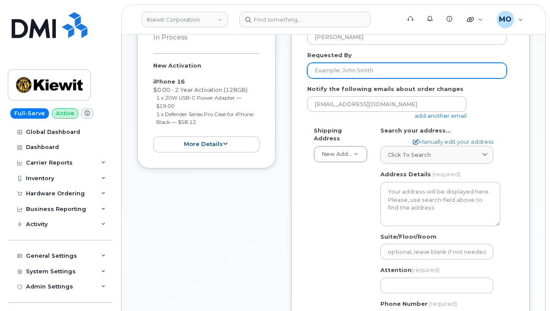
click at [384, 65] on input "Requested By" at bounding box center [407, 71] width 200 height 16
type input "M"
type input "[PERSON_NAME]"
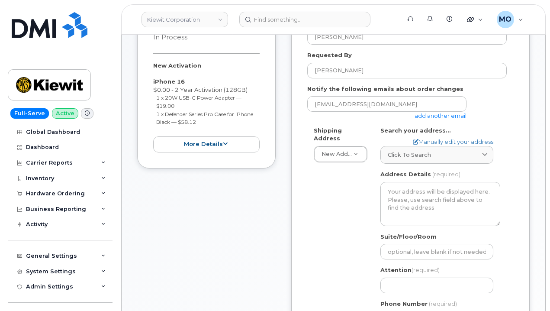
click at [462, 86] on div "Notify the following emails about order changes [EMAIL_ADDRESS][DOMAIN_NAME] ad…" at bounding box center [410, 102] width 207 height 35
click at [453, 151] on div "Click to search" at bounding box center [437, 155] width 98 height 8
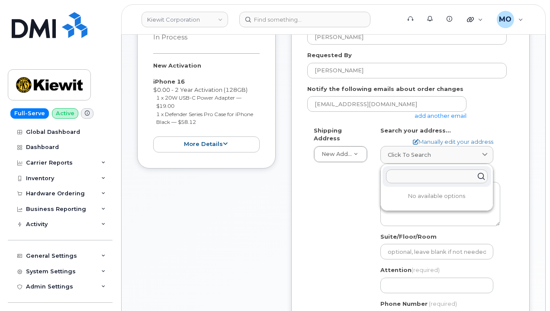
paste input "[STREET_ADDRESS][US_STATE]"
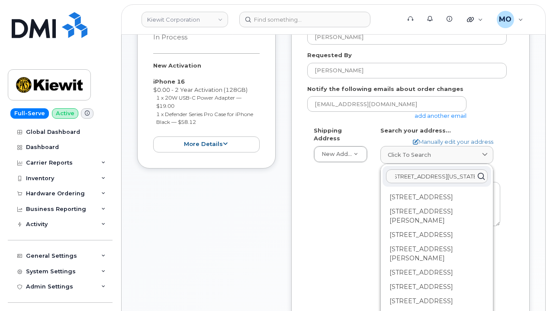
click at [460, 171] on input "[STREET_ADDRESS][US_STATE]" at bounding box center [437, 176] width 102 height 14
drag, startPoint x: 464, startPoint y: 169, endPoint x: 488, endPoint y: 166, distance: 23.6
click at [488, 166] on div "[STREET_ADDRESS][US_STATE]" at bounding box center [437, 176] width 109 height 21
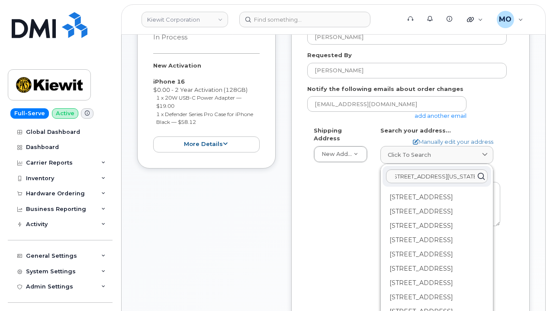
scroll to position [0, 0]
click at [475, 170] on icon at bounding box center [481, 176] width 13 height 13
click at [471, 169] on input "585 North Dairy Ashford Houston Texas 7" at bounding box center [437, 176] width 102 height 14
drag, startPoint x: 470, startPoint y: 169, endPoint x: 485, endPoint y: 168, distance: 14.7
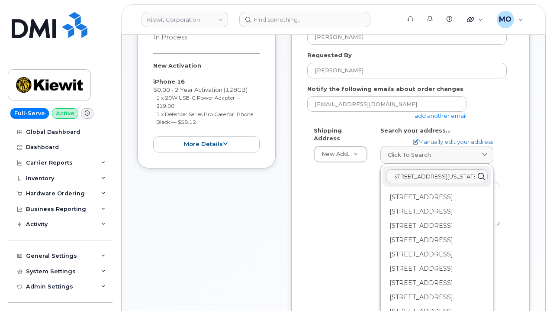
click at [485, 168] on div "585 North Dairy Ashford Houston Texas 7" at bounding box center [437, 176] width 109 height 21
click at [462, 169] on input "585 North Dairy Ashford Houston Texas 7" at bounding box center [437, 176] width 102 height 14
click at [468, 169] on input "585 North Dairy Ashford Houston Texas 7" at bounding box center [437, 176] width 102 height 14
drag, startPoint x: 473, startPoint y: 170, endPoint x: 474, endPoint y: 166, distance: 4.4
click at [475, 170] on icon at bounding box center [481, 176] width 13 height 13
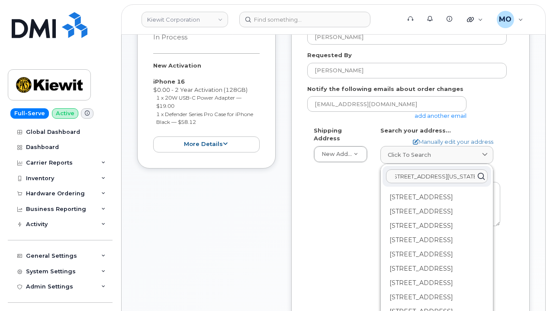
scroll to position [0, 0]
drag, startPoint x: 471, startPoint y: 168, endPoint x: 441, endPoint y: 170, distance: 30.4
click at [441, 170] on input "585 North Dairy Ashford Houston Texas 7" at bounding box center [437, 176] width 102 height 14
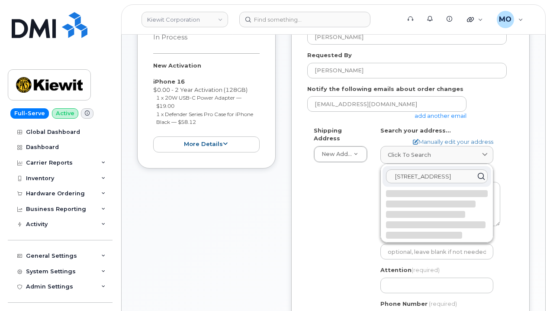
click at [450, 171] on input "585 North Dairy 7" at bounding box center [437, 176] width 102 height 14
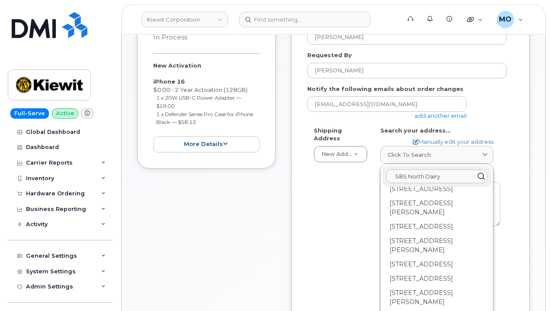
scroll to position [87, 0]
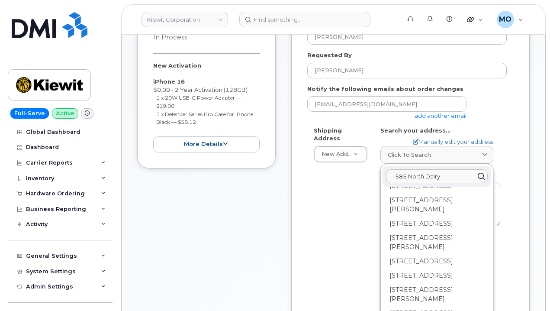
click at [395, 169] on input "585 North Dairy" at bounding box center [437, 176] width 102 height 14
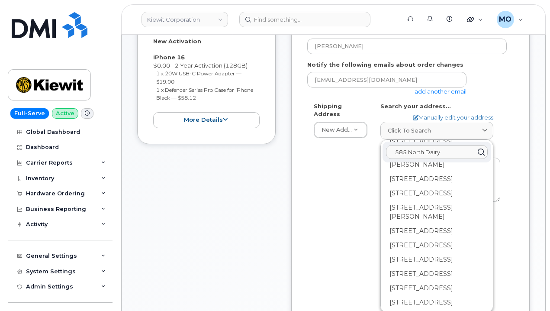
scroll to position [173, 0]
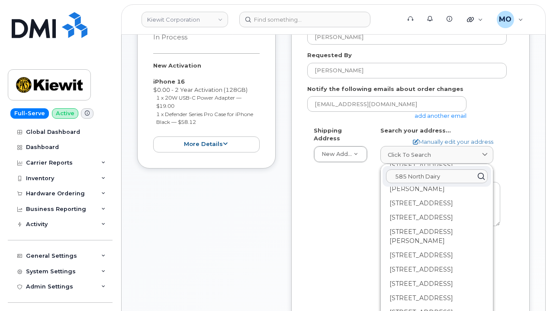
click at [453, 171] on input "585 North Dairy" at bounding box center [437, 176] width 102 height 14
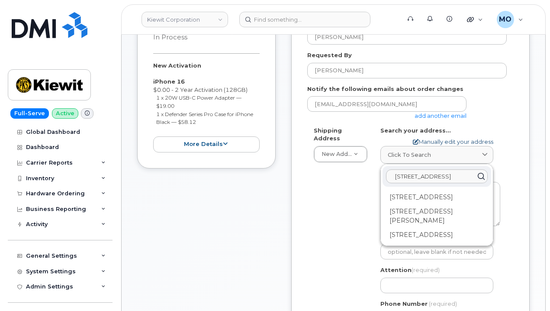
type input "585 North Dairy Ashfor"
click at [472, 138] on link "Manually edit your address" at bounding box center [453, 142] width 81 height 8
select select
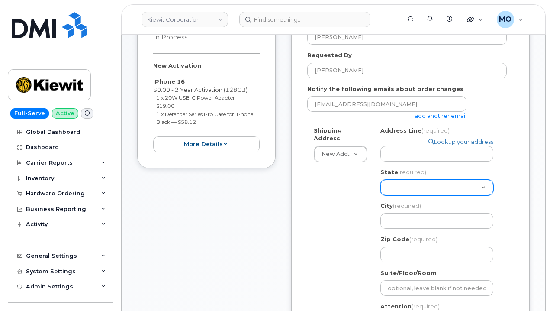
click at [399, 183] on select "Alabama Alaska American Samoa Arizona Arkansas California Colorado Connecticut …" at bounding box center [437, 188] width 113 height 16
select select "TX"
click at [381, 180] on select "Alabama Alaska American Samoa Arizona Arkansas California Colorado Connecticut …" at bounding box center [437, 188] width 113 height 16
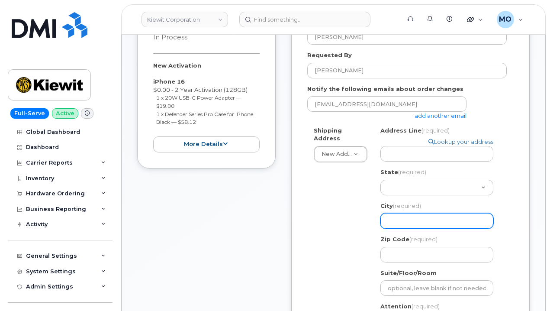
click at [462, 213] on input "City (required)" at bounding box center [437, 221] width 113 height 16
select select
type input "H"
select select
type input "Ho"
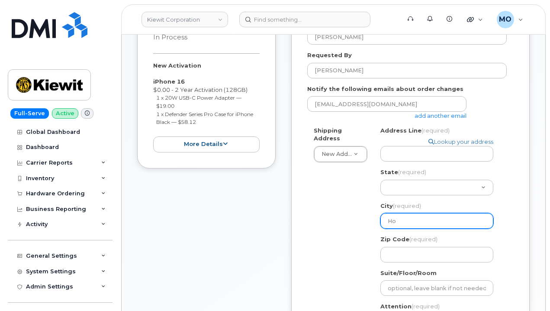
select select
type input "Hou"
select select
type input "Hous"
select select
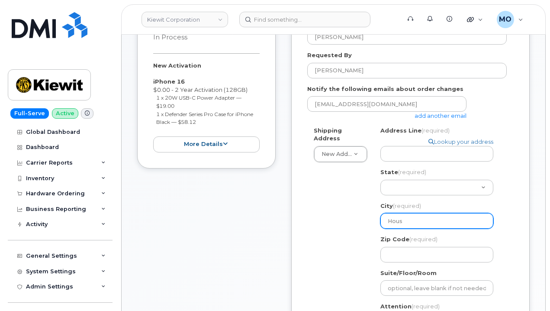
type input "Houst"
select select
type input "Housto"
select select
type input "Houston"
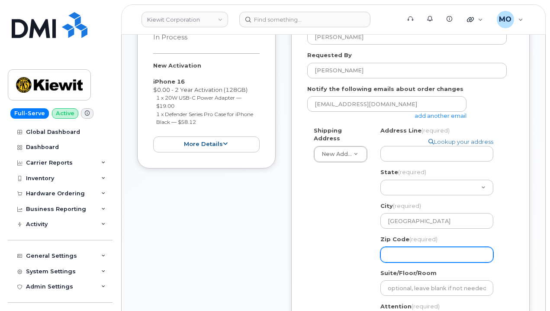
click at [401, 250] on input "Zip Code (required)" at bounding box center [437, 255] width 113 height 16
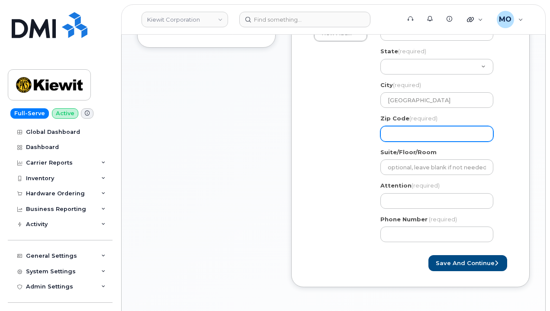
scroll to position [303, 0]
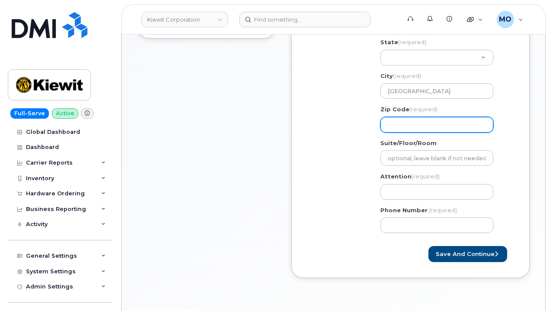
select select
type input "7"
select select
type input "77"
select select
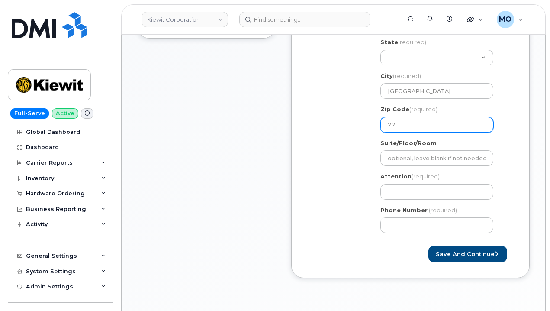
type input "770"
select select
type input "7707"
select select
type input "77079"
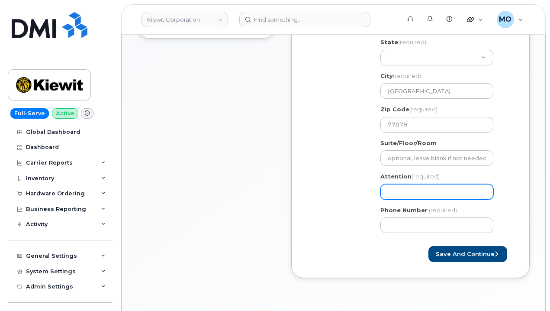
click at [451, 190] on input "Attention (required)" at bounding box center [437, 192] width 113 height 16
click at [395, 184] on input "Attention (required)" at bounding box center [437, 192] width 113 height 16
paste input "MICHAEL.HACKNEY@KIEWIT.COM"
select select
type input "MICHAEL.HACKNEY@KIEWIT.COM"
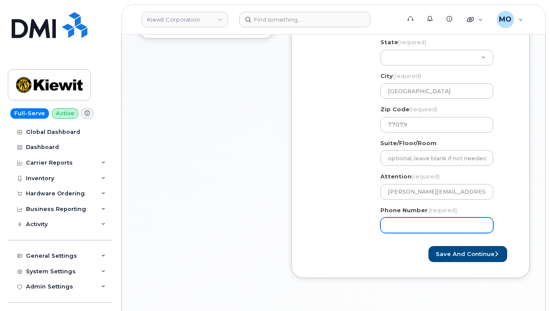
click at [420, 217] on input "Phone Number" at bounding box center [437, 225] width 113 height 16
paste input "9365142892"
select select
type input "9365142892"
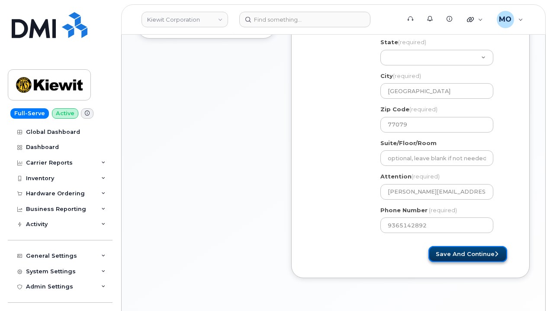
click at [469, 250] on button "Save and Continue" at bounding box center [468, 254] width 79 height 16
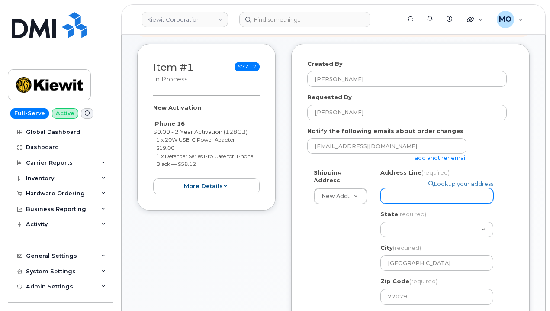
scroll to position [130, 0]
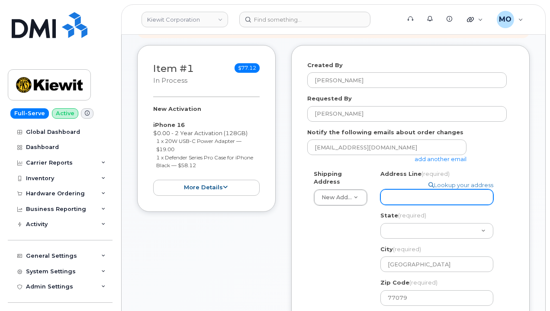
click at [404, 189] on input "Address Line (required)" at bounding box center [437, 197] width 113 height 16
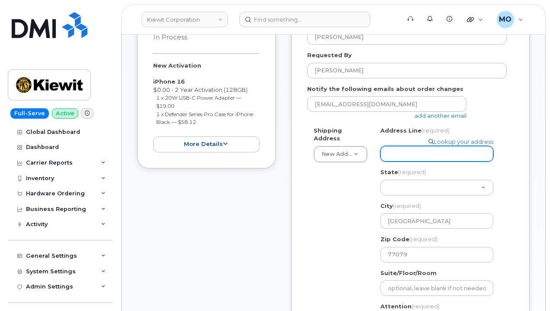
click at [433, 146] on input "Address Line (required)" at bounding box center [437, 154] width 113 height 16
paste input "9365142892"
select select
type input "9365142892"
select select
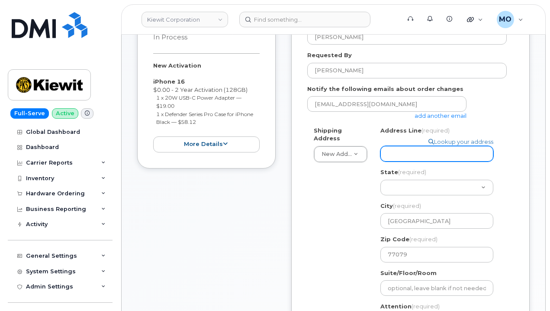
click at [441, 148] on input "Address Line (required)" at bounding box center [437, 154] width 113 height 16
paste input "585 North Dairy Ashford Houston Texas 77079"
select select
type input "585 North Dairy Ashford Houston Texas 77079"
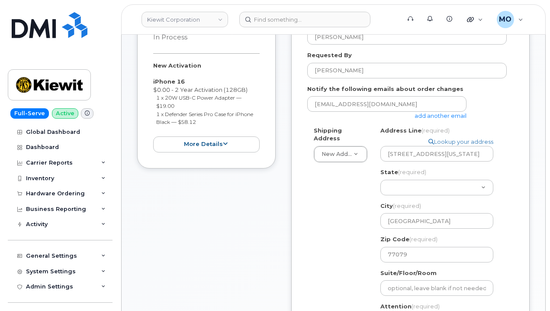
click at [339, 213] on div "Shipping Address New Address New Address 3150 W Prospect Rd Ste 350 11 Pearrow …" at bounding box center [407, 247] width 200 height 243
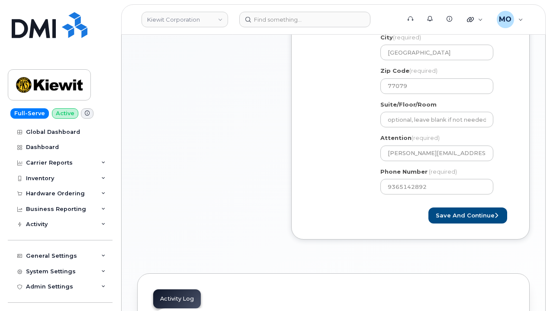
scroll to position [390, 0]
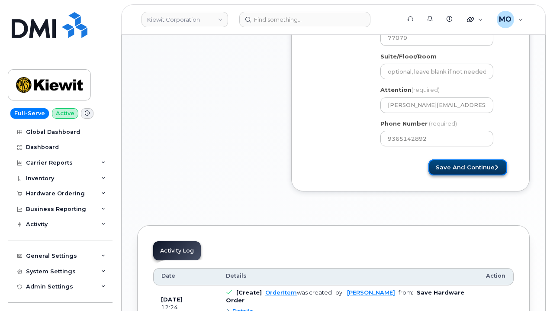
click at [486, 159] on button "Save and Continue" at bounding box center [468, 167] width 79 height 16
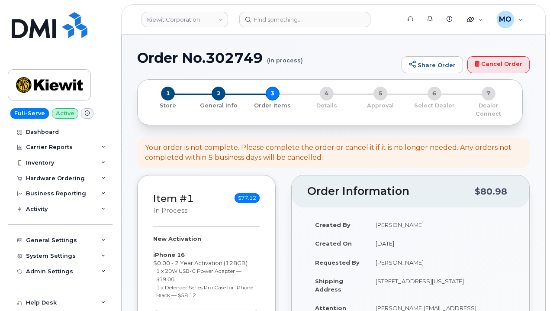
select select
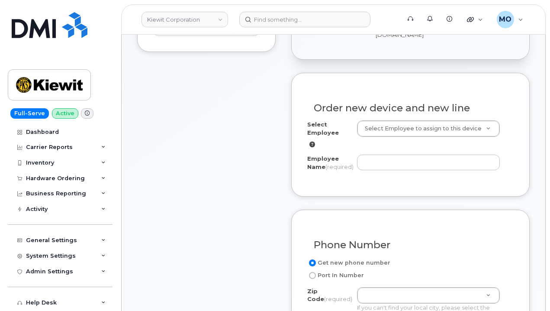
scroll to position [303, 0]
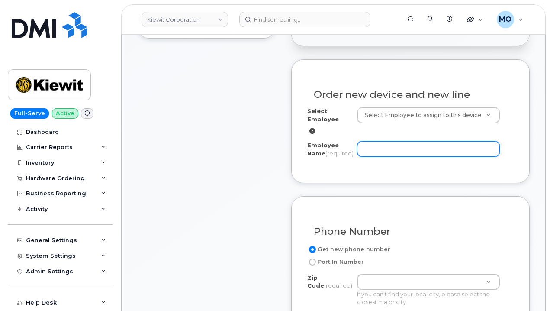
click at [407, 141] on input "Employee Name (required)" at bounding box center [428, 149] width 143 height 16
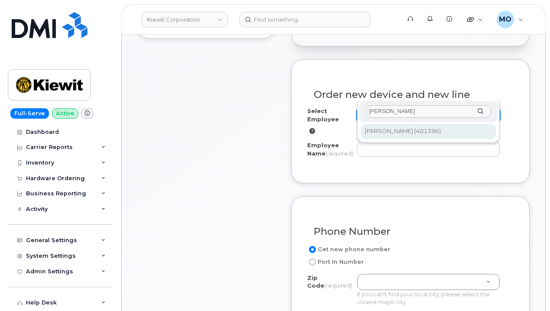
type input "[PERSON_NAME]"
type input "2153838"
type input "Michael Hackney"
type input "585 N Dairy Ashford"
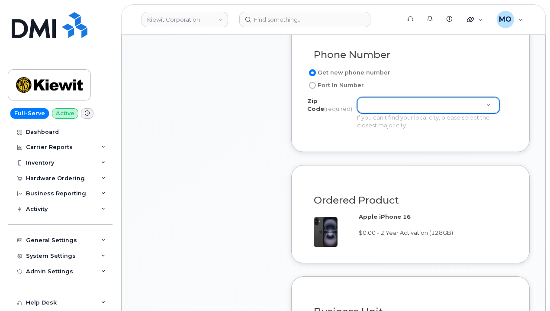
scroll to position [476, 0]
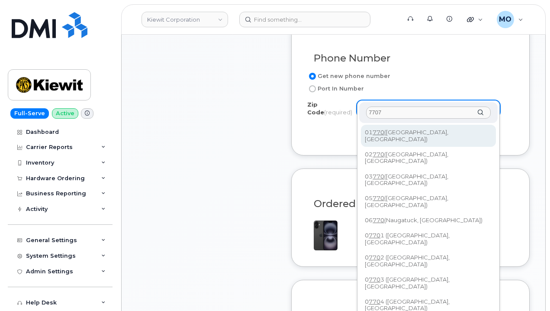
type input "77079"
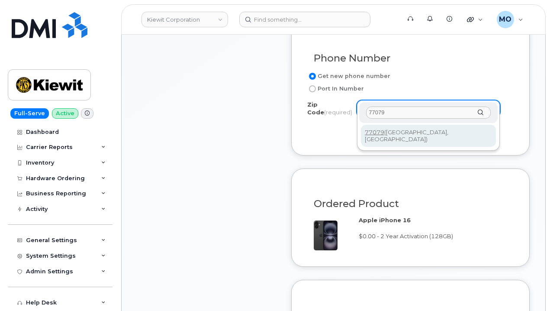
type input "77079 (Houston, TX)"
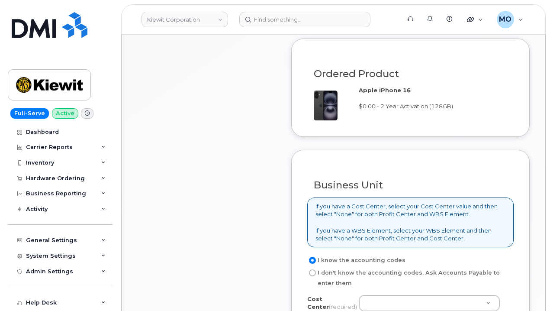
scroll to position [693, 0]
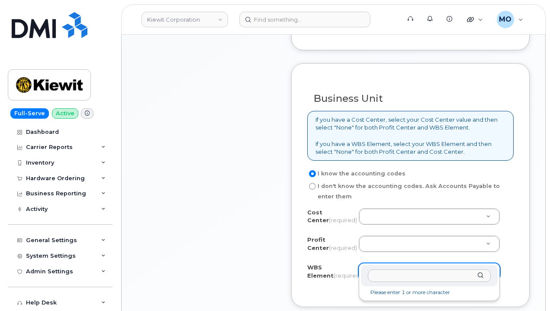
drag, startPoint x: 388, startPoint y: 254, endPoint x: 397, endPoint y: 250, distance: 9.5
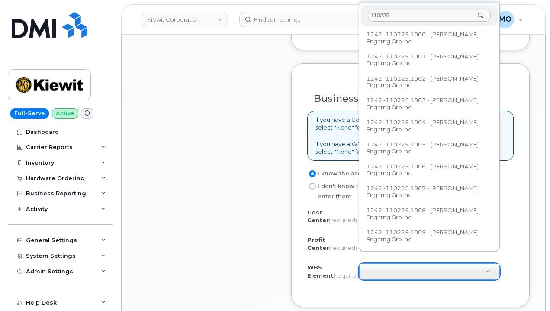
scroll to position [0, 0]
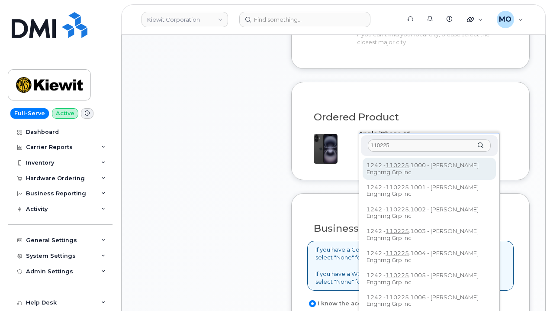
type input "110225"
type input "110225.1000"
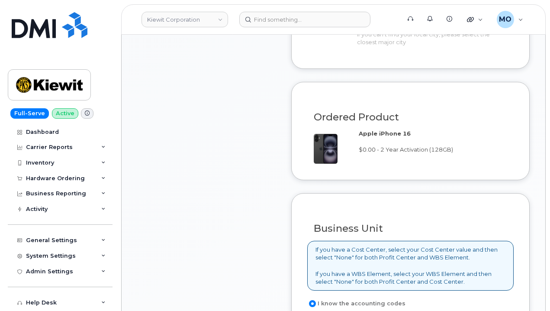
scroll to position [785, 0]
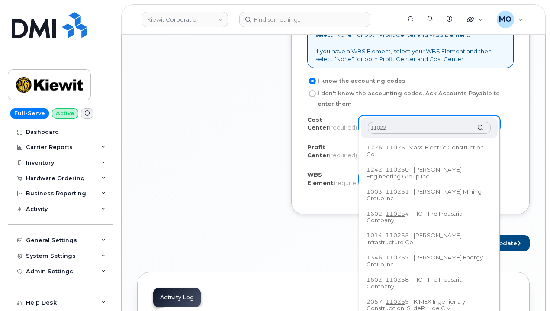
type input "110225"
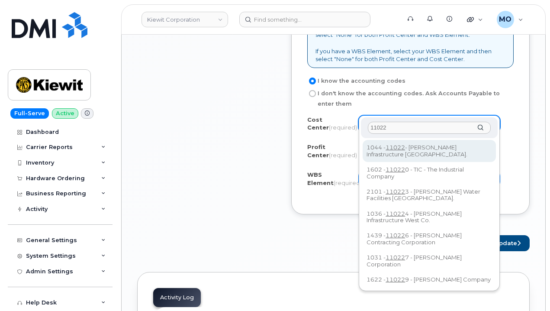
type input "110225"
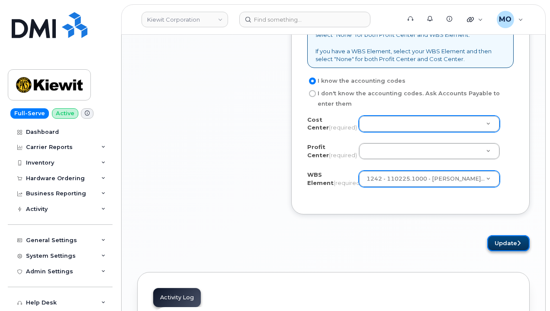
click at [509, 235] on button "Update" at bounding box center [509, 243] width 42 height 16
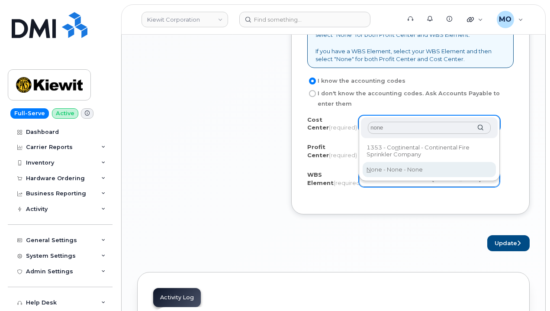
type input "none"
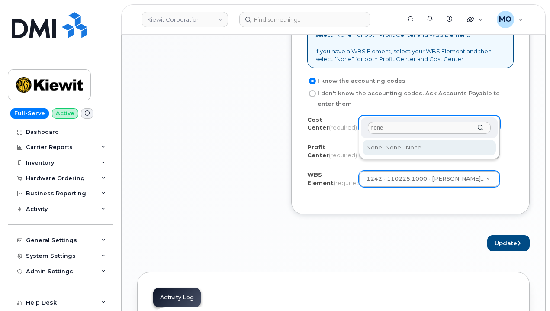
type input "None"
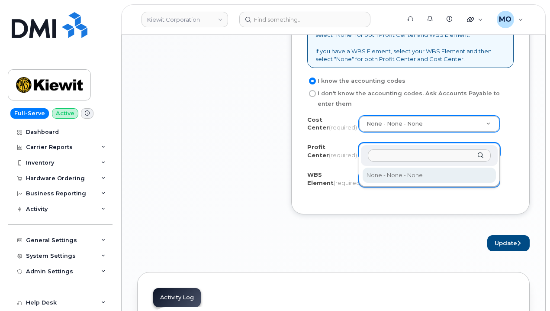
select select "None"
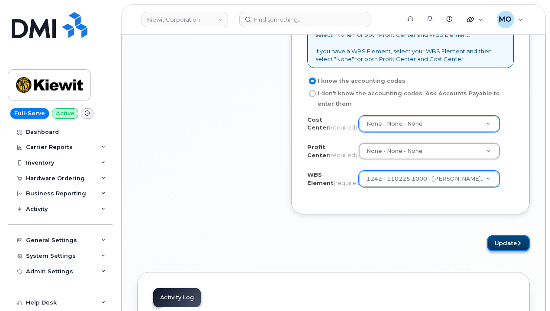
click at [506, 235] on button "Update" at bounding box center [509, 243] width 42 height 16
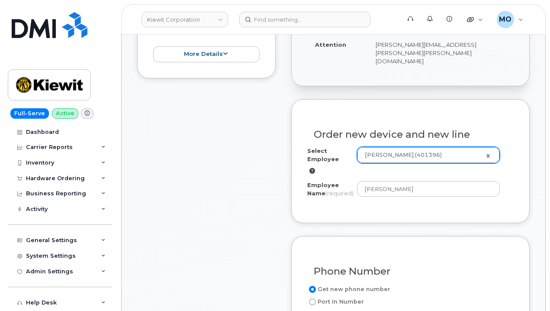
scroll to position [136, 0]
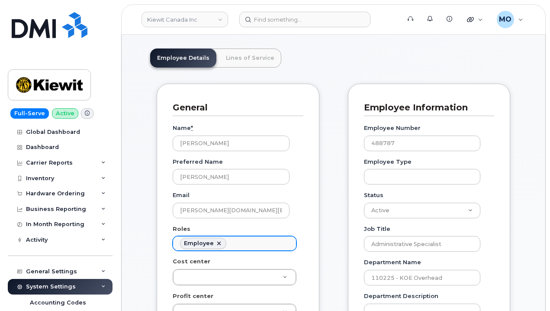
scroll to position [43, 0]
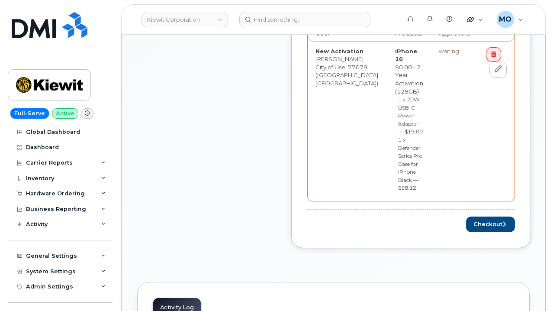
scroll to position [390, 0]
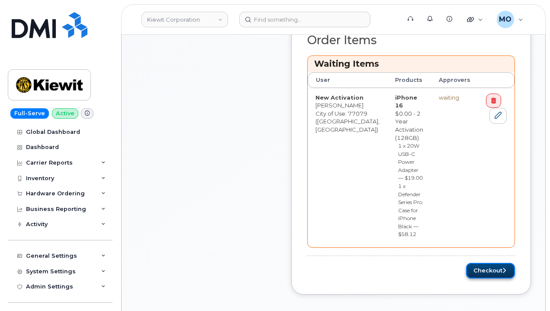
click at [489, 263] on button "Checkout" at bounding box center [490, 271] width 49 height 16
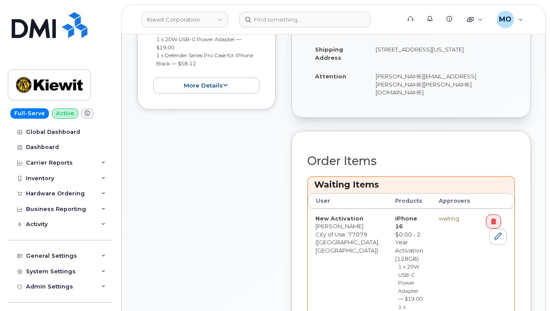
scroll to position [217, 0]
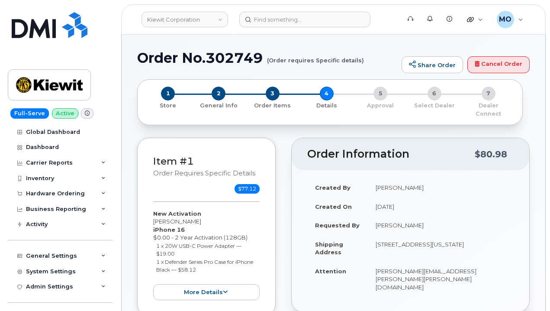
select select
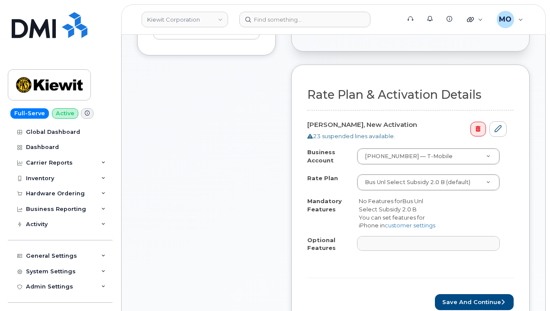
scroll to position [303, 0]
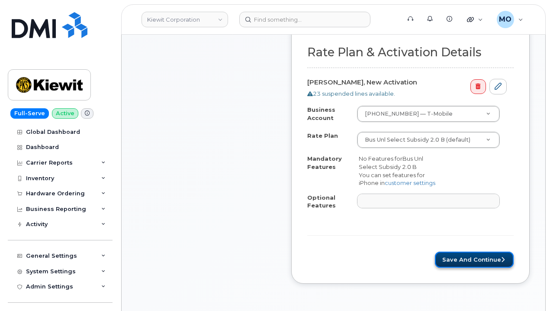
click at [470, 252] on button "Save and Continue" at bounding box center [474, 260] width 79 height 16
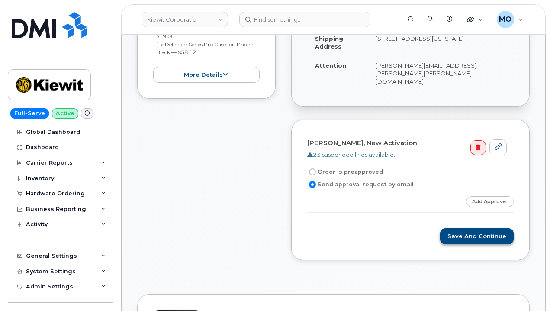
scroll to position [260, 0]
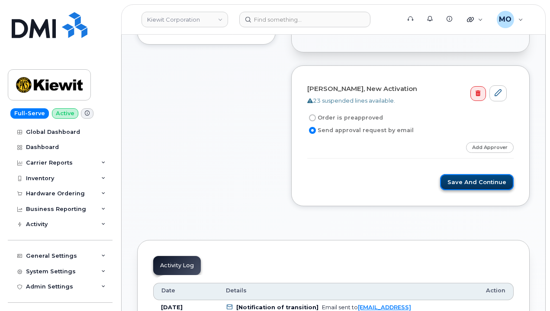
click at [465, 174] on button "Save and Continue" at bounding box center [477, 182] width 74 height 16
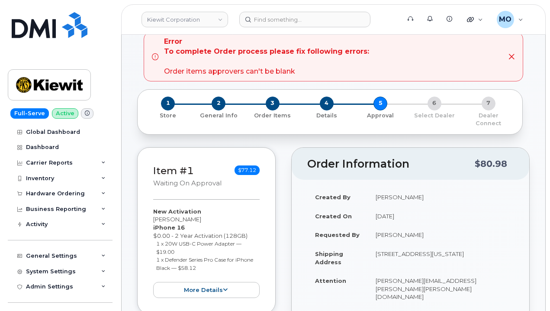
scroll to position [43, 0]
